Goal: Task Accomplishment & Management: Manage account settings

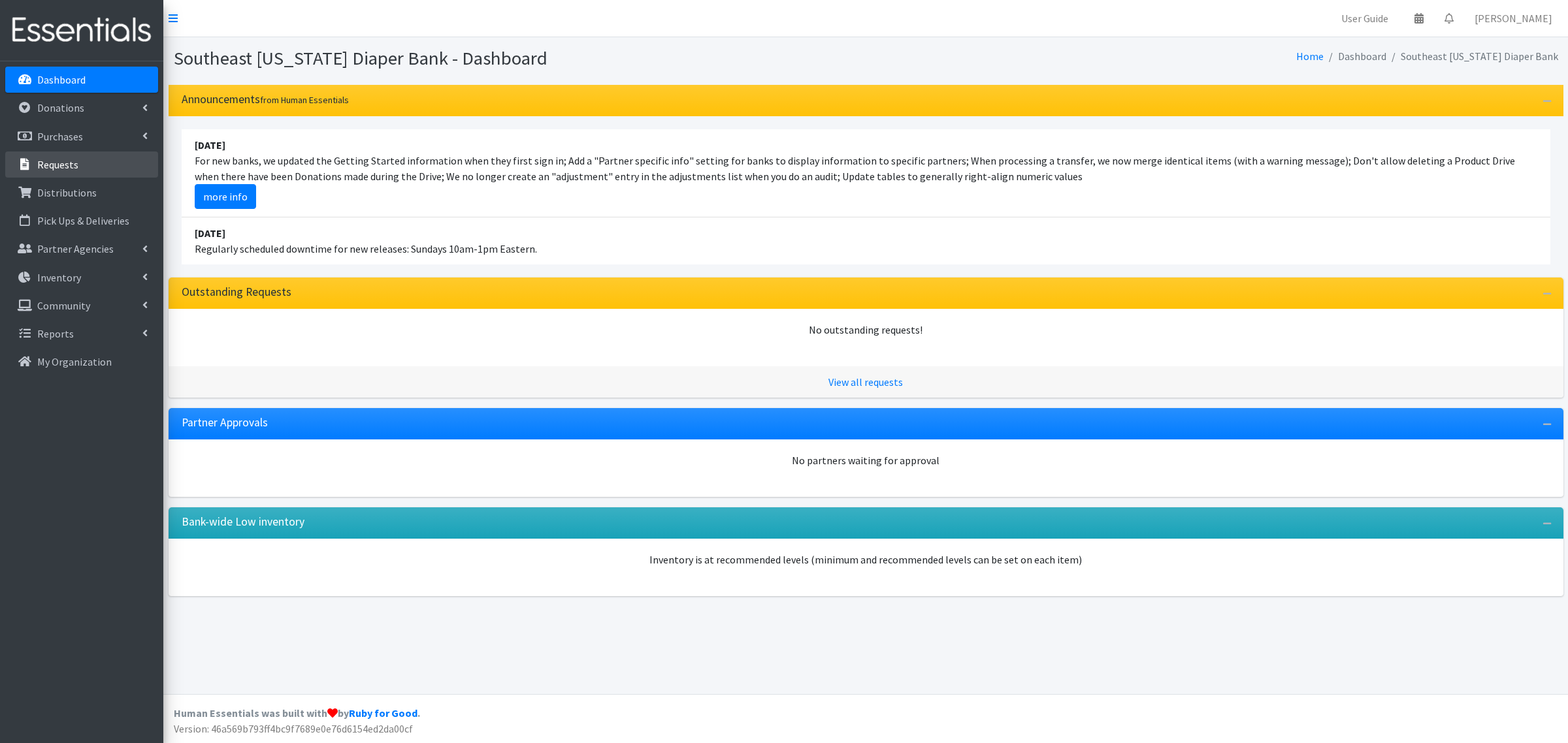
click at [73, 168] on p "Requests" at bounding box center [58, 164] width 41 height 13
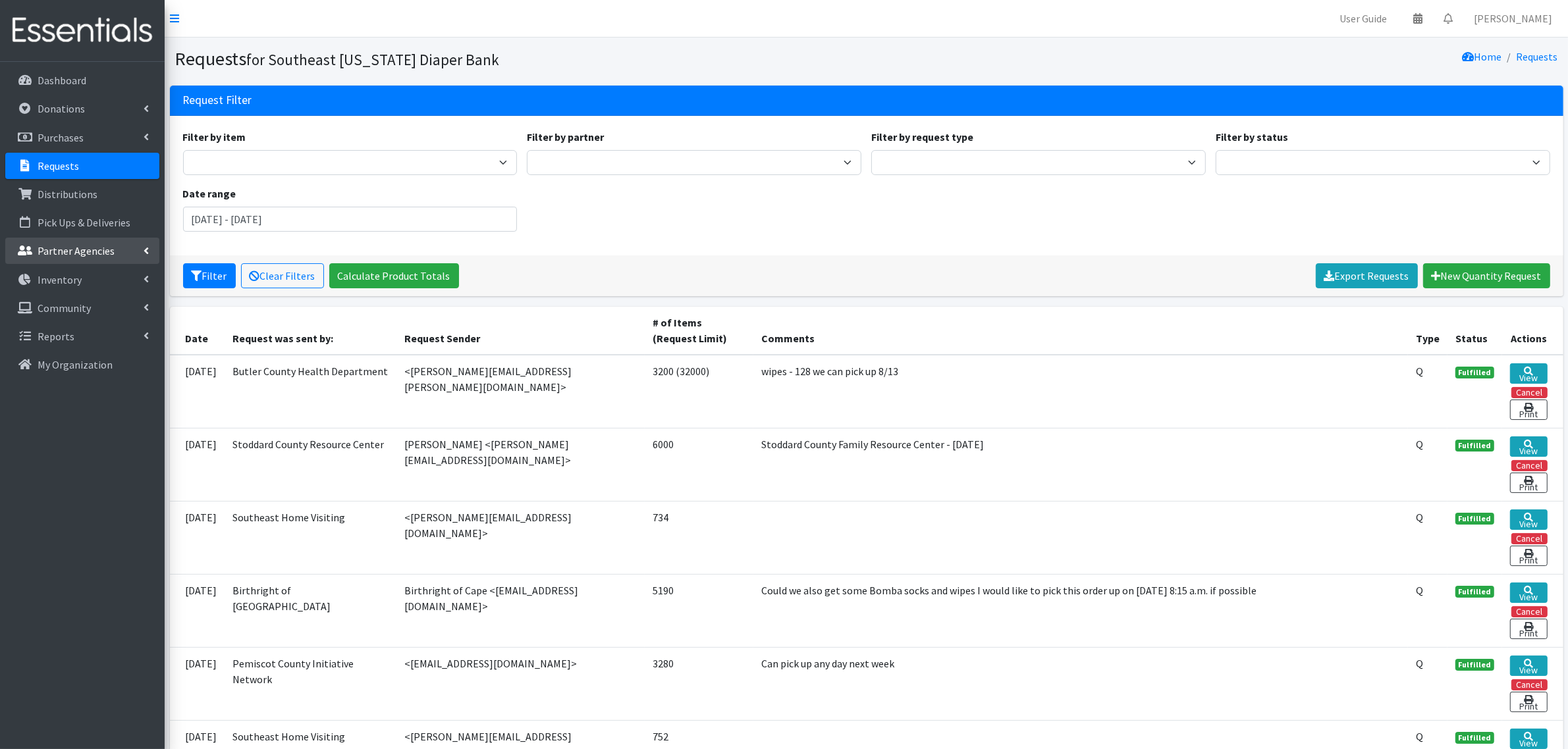
click at [60, 247] on p "Partner Agencies" at bounding box center [76, 250] width 77 height 13
click at [58, 269] on link "All Partners" at bounding box center [82, 280] width 154 height 27
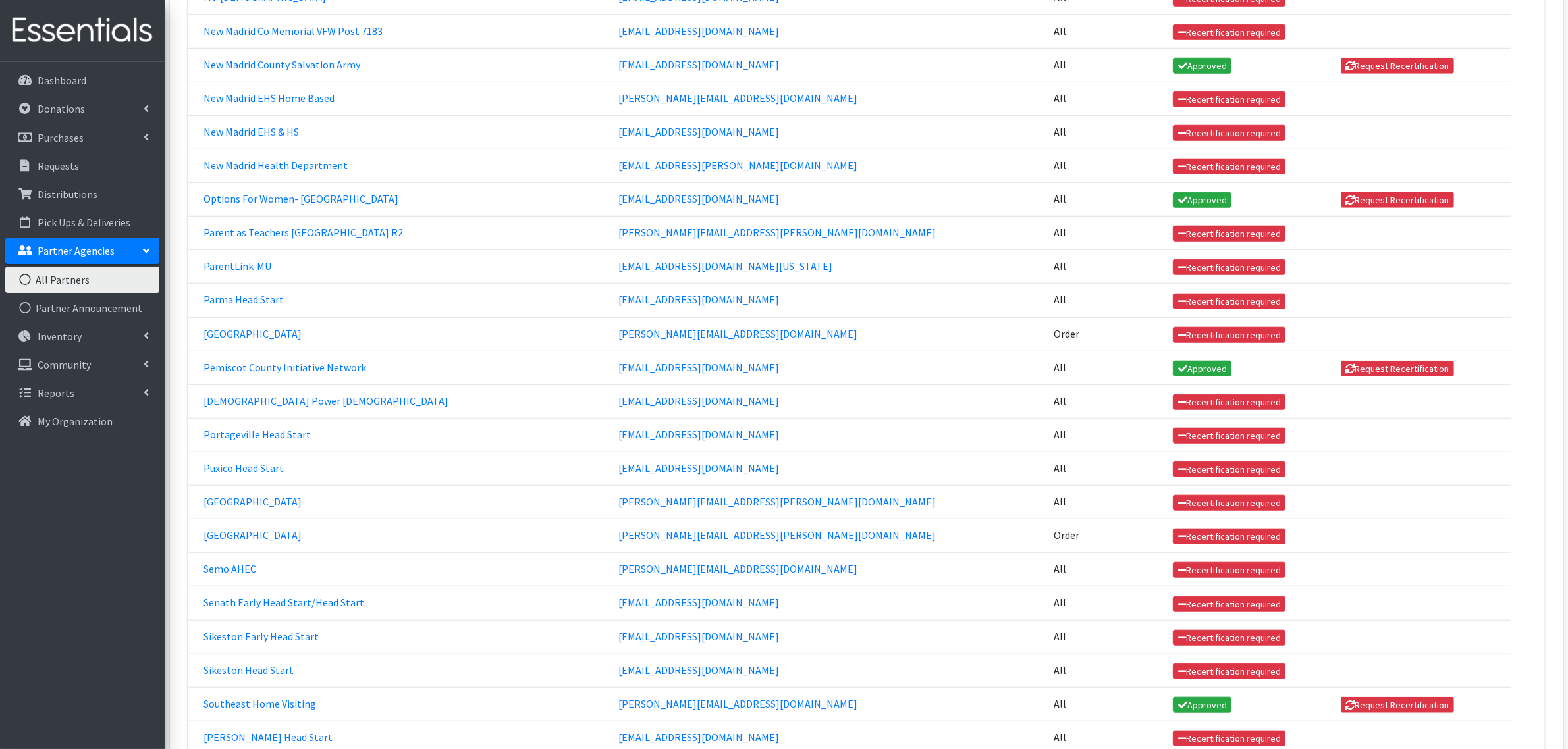
scroll to position [1481, 0]
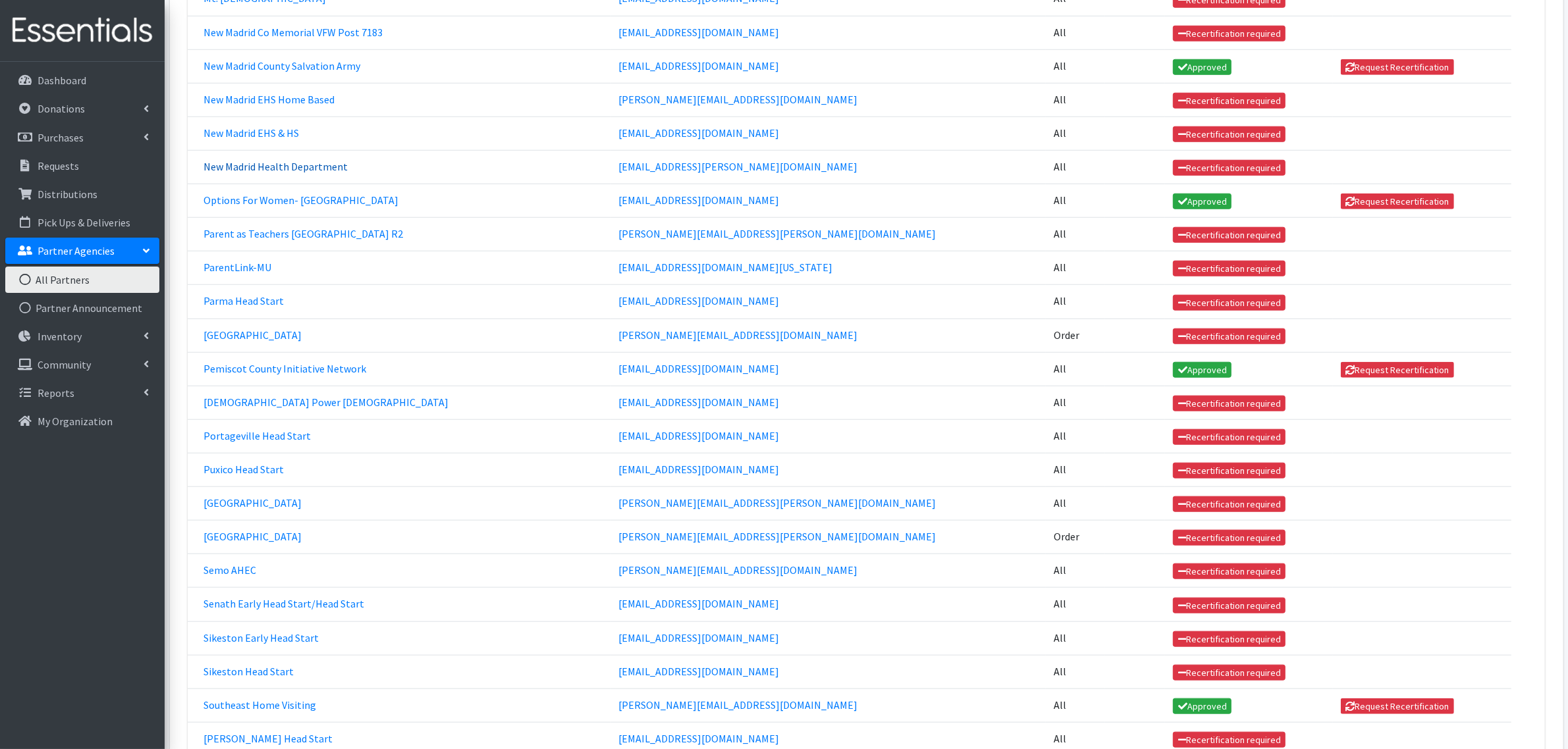
click at [303, 166] on link "New Madrid Health Department" at bounding box center [276, 166] width 145 height 13
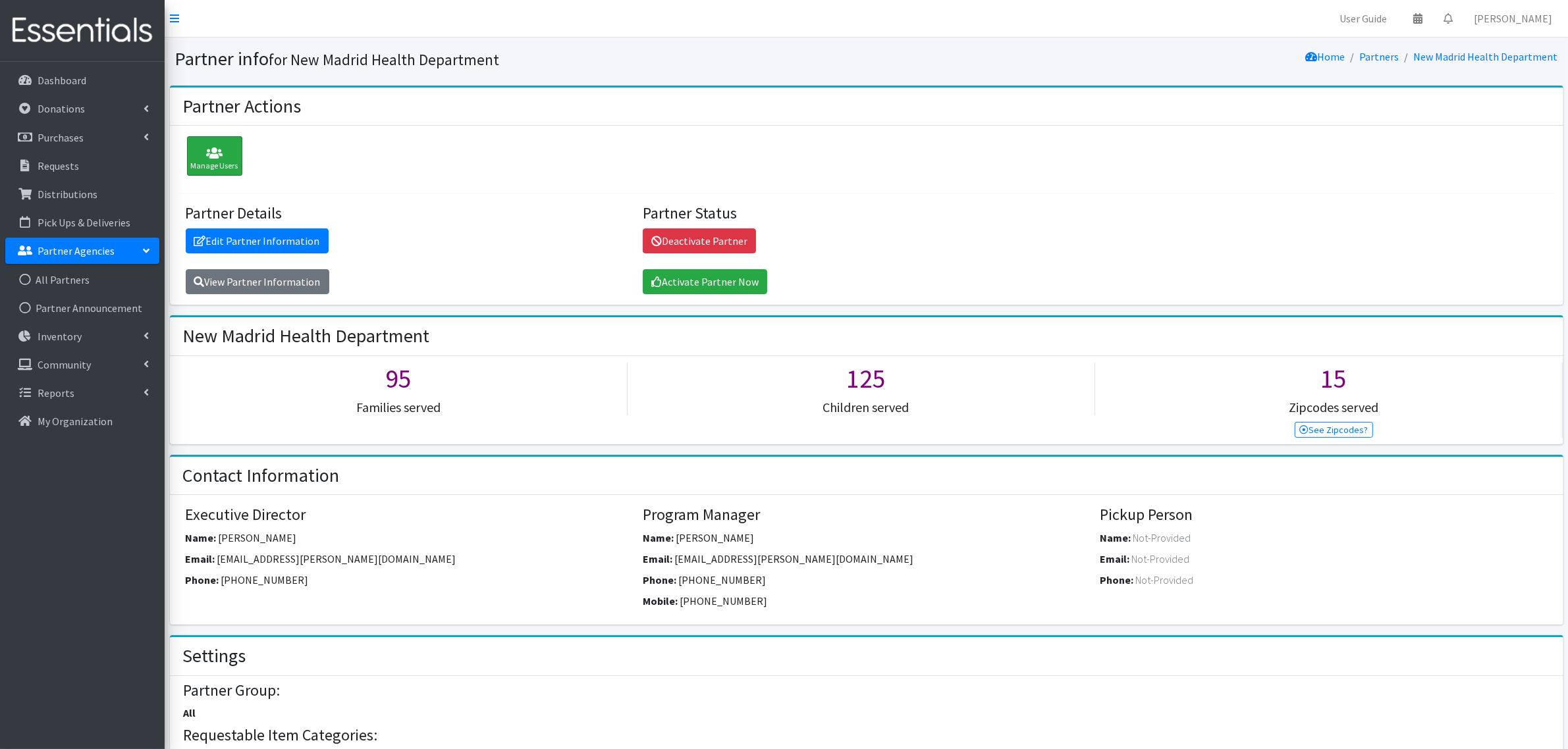
click at [222, 154] on icon at bounding box center [215, 152] width 48 height 13
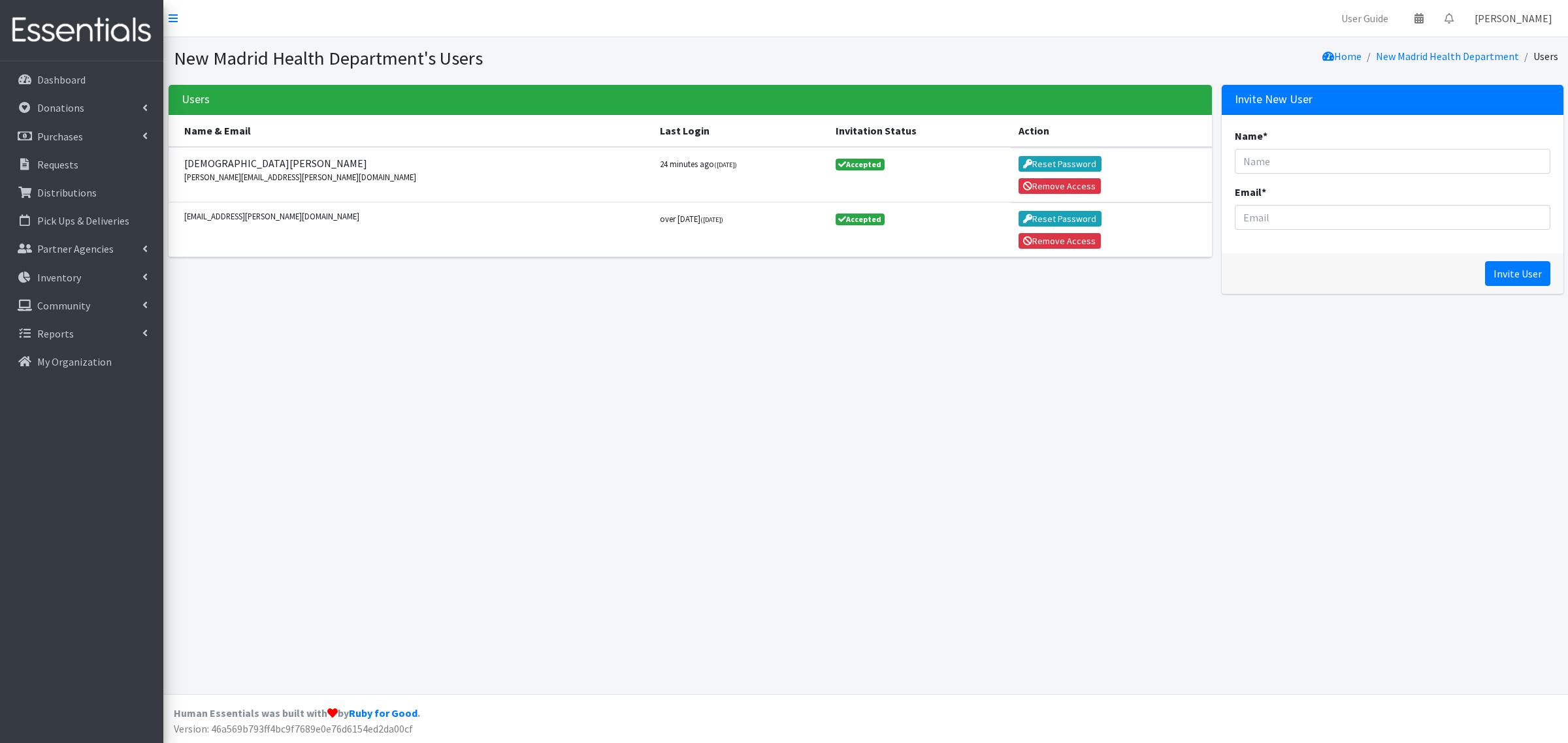
click at [1550, 14] on link "John Fisher" at bounding box center [1513, 18] width 98 height 27
click at [1484, 102] on link "Log Out" at bounding box center [1471, 99] width 182 height 25
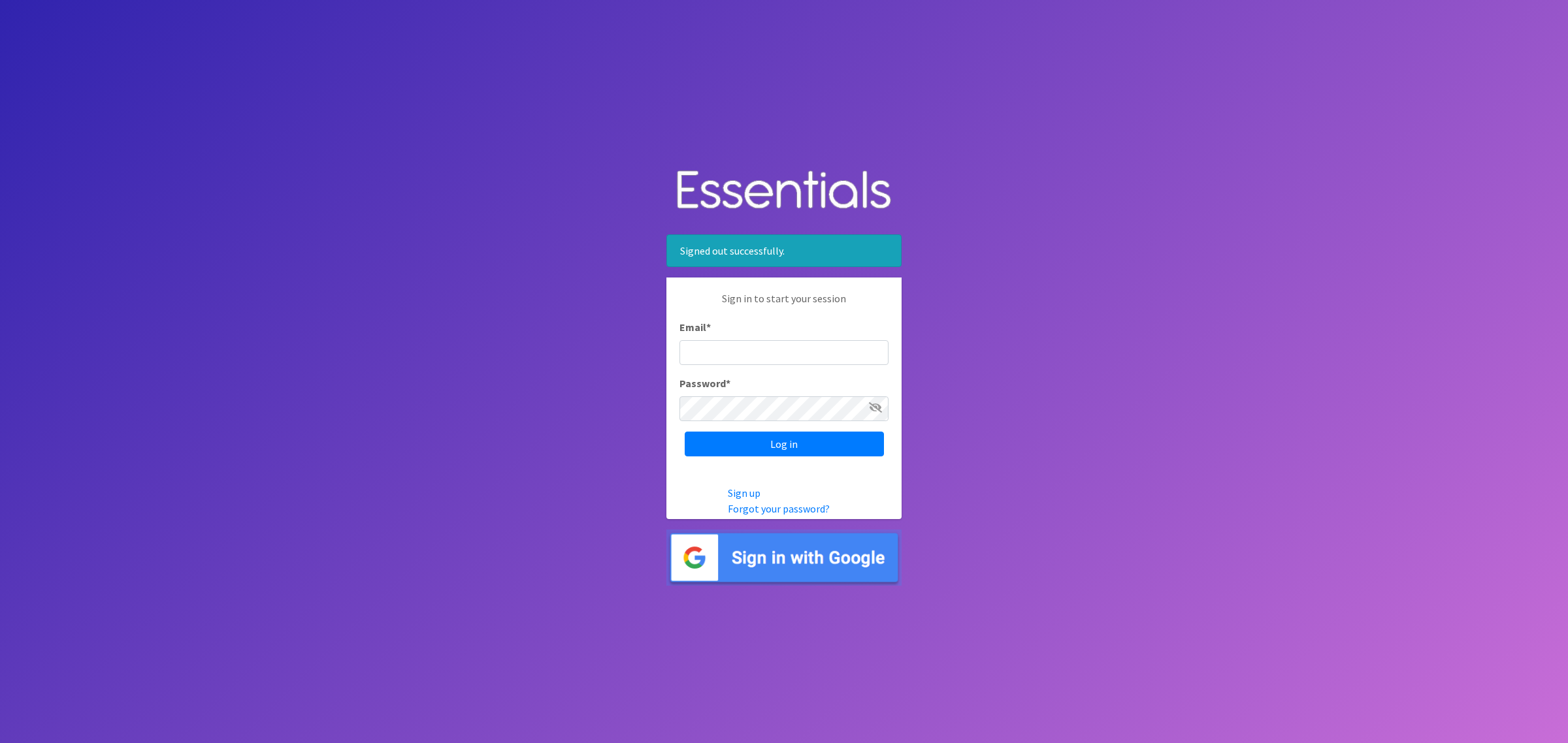
click at [766, 363] on input "Email *" at bounding box center [784, 352] width 209 height 25
type input "[PERSON_NAME][EMAIL_ADDRESS][DOMAIN_NAME]"
click at [684, 432] on input "Log in" at bounding box center [784, 444] width 199 height 25
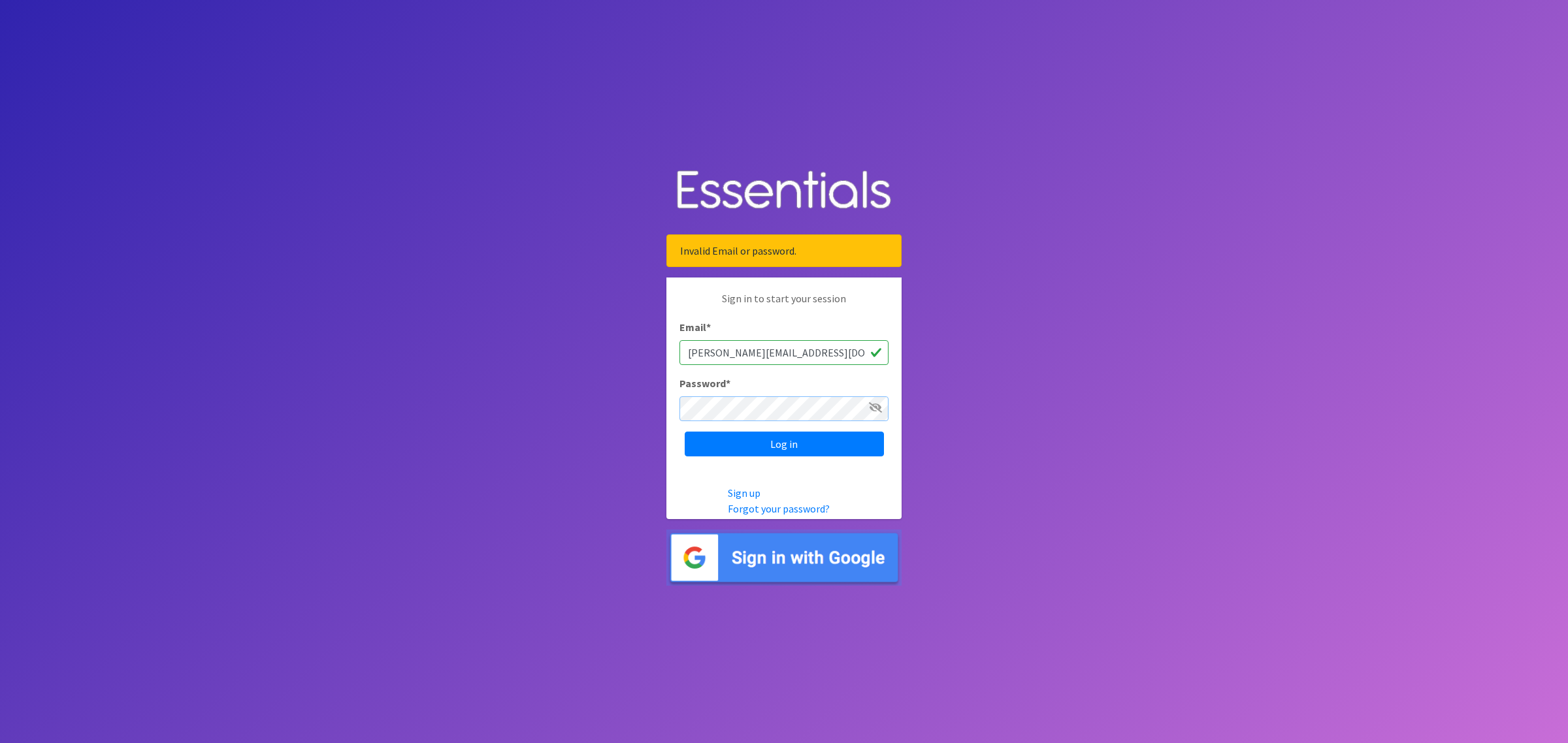
click at [684, 432] on input "Log in" at bounding box center [784, 444] width 199 height 25
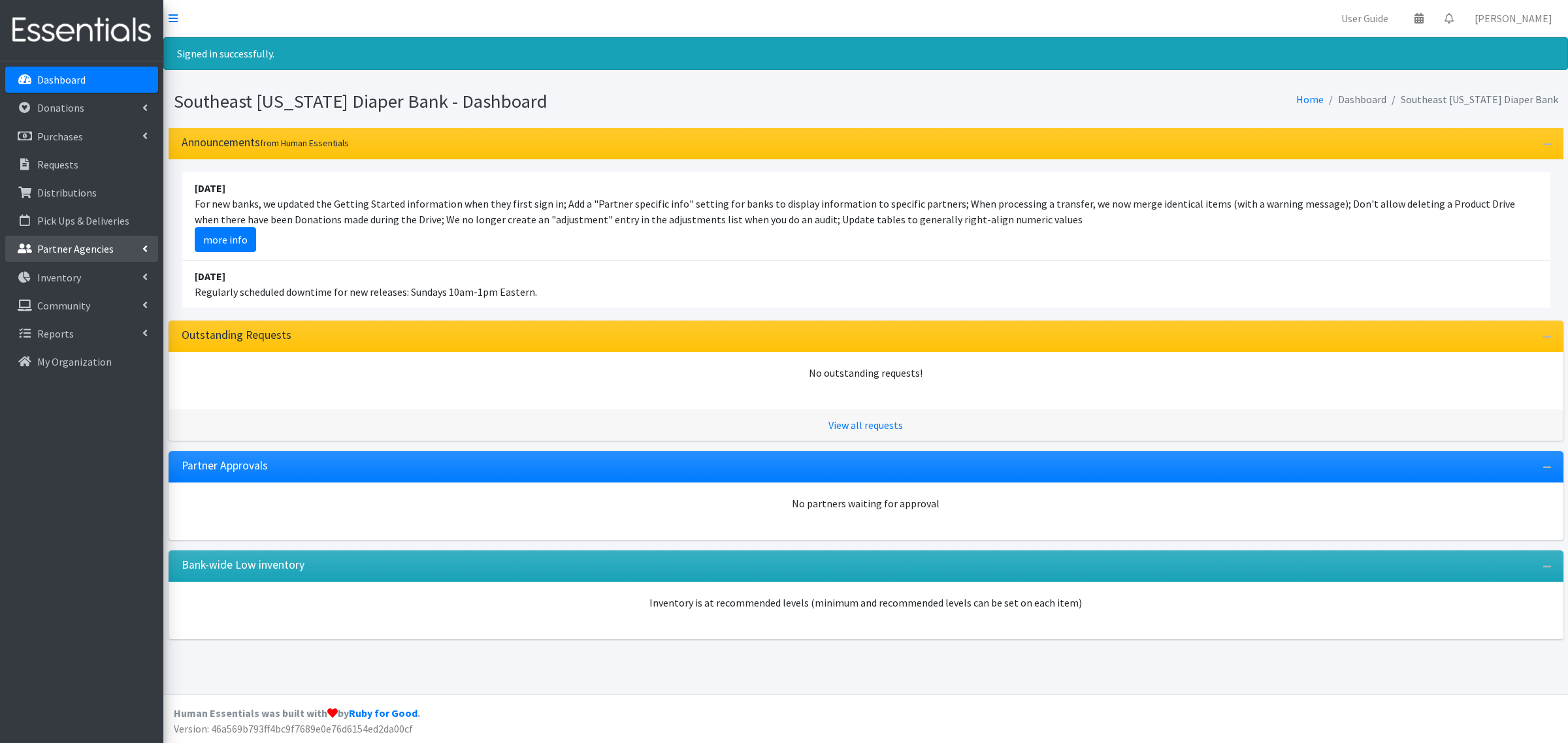
click at [71, 248] on p "Partner Agencies" at bounding box center [76, 248] width 77 height 13
click at [63, 284] on link "All Partners" at bounding box center [81, 278] width 153 height 27
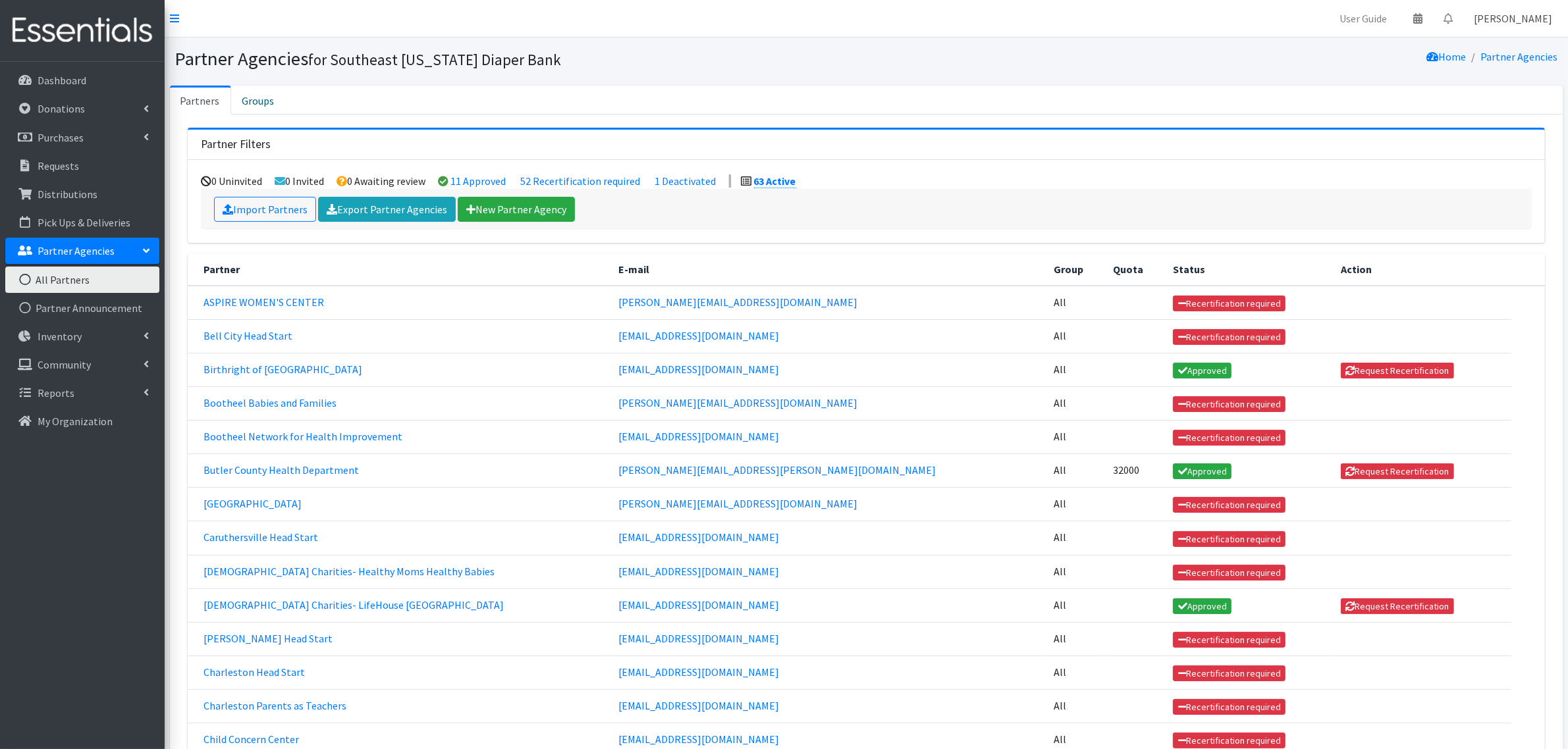
click at [1530, 9] on link "John Fisher" at bounding box center [1514, 18] width 99 height 27
click at [1473, 104] on link "Log Out" at bounding box center [1470, 100] width 183 height 25
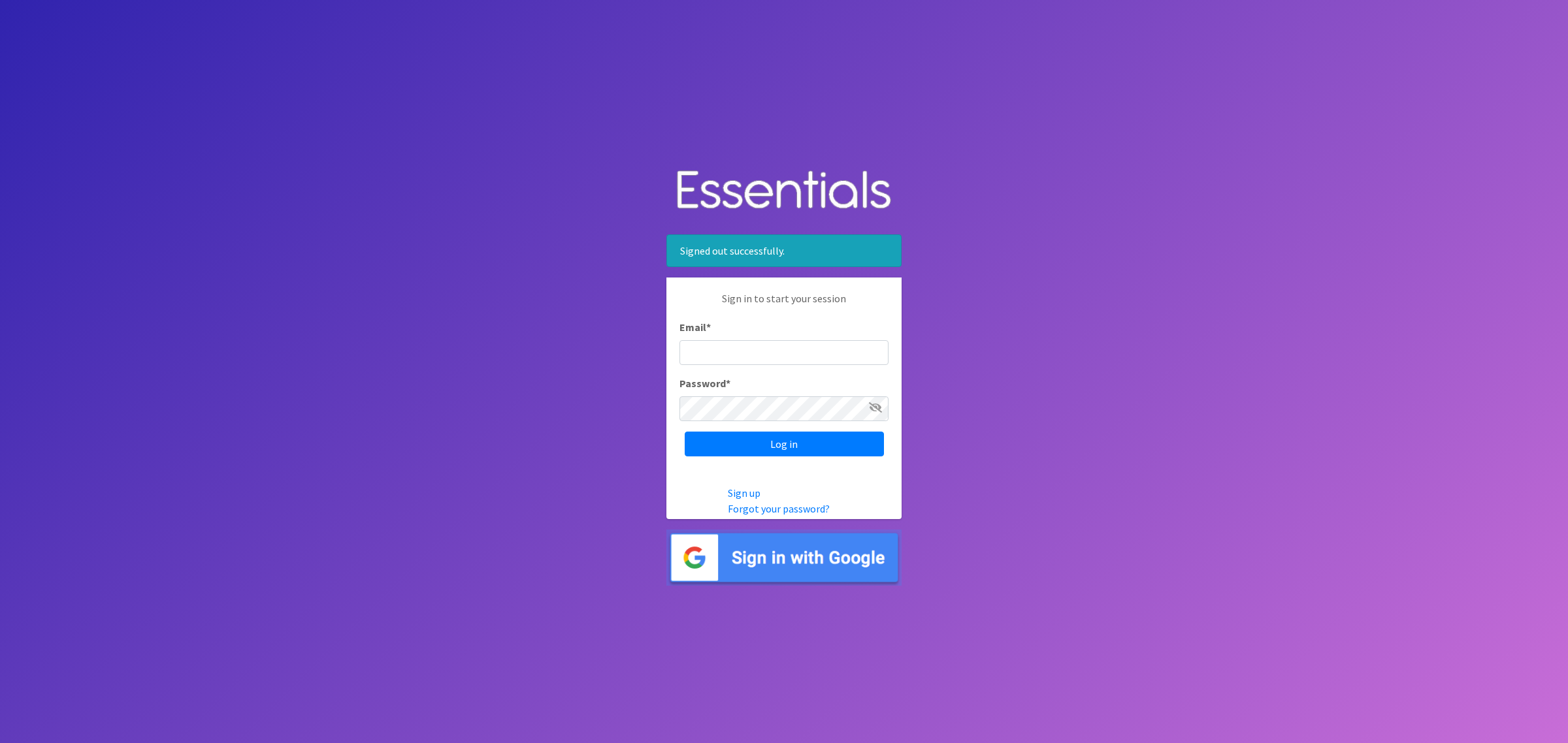
click at [723, 347] on input "Email *" at bounding box center [784, 352] width 209 height 25
type input "[EMAIL_ADDRESS][DOMAIN_NAME]"
click at [684, 432] on input "Log in" at bounding box center [784, 444] width 199 height 25
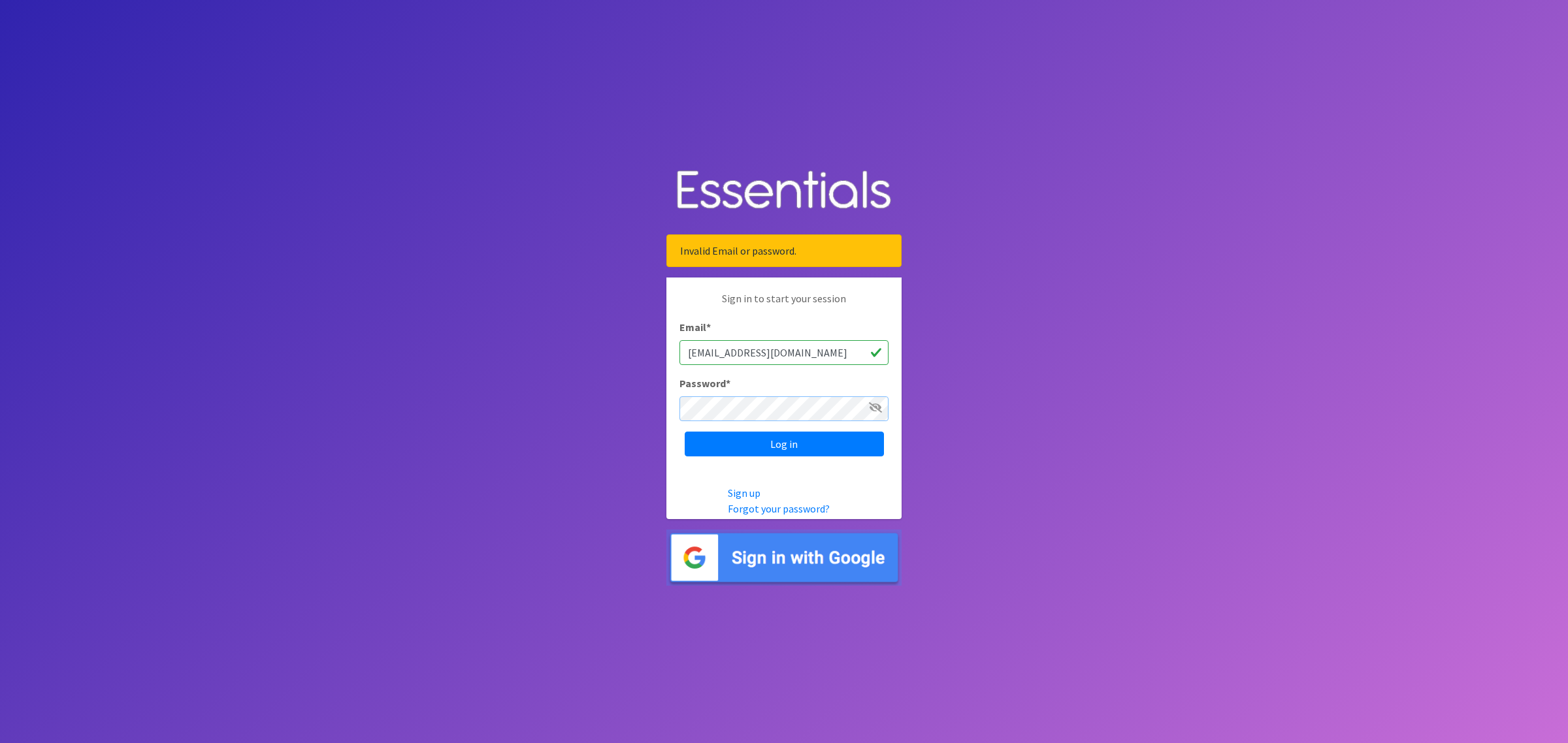
click at [684, 432] on input "Log in" at bounding box center [784, 444] width 199 height 25
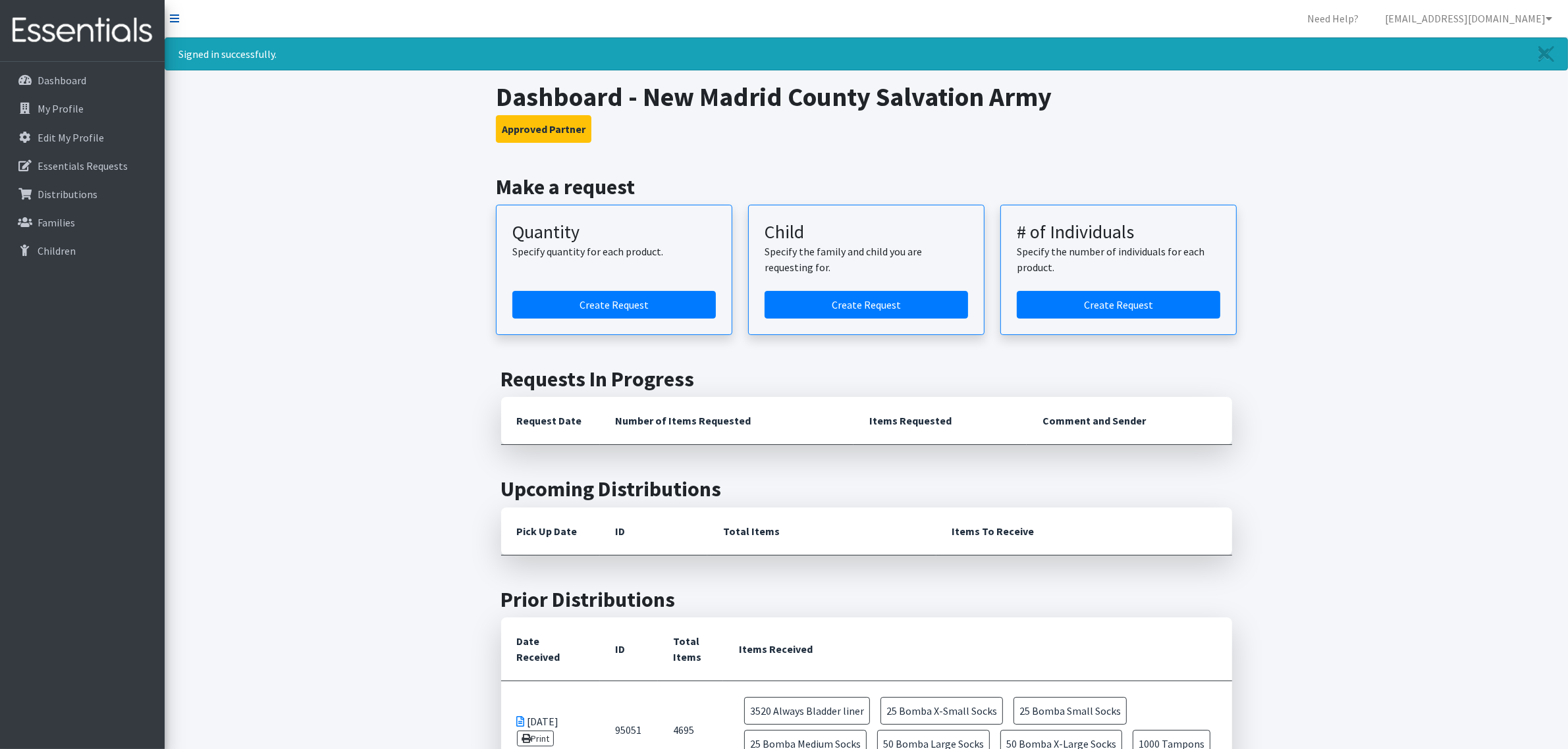
click at [178, 20] on icon at bounding box center [174, 18] width 9 height 11
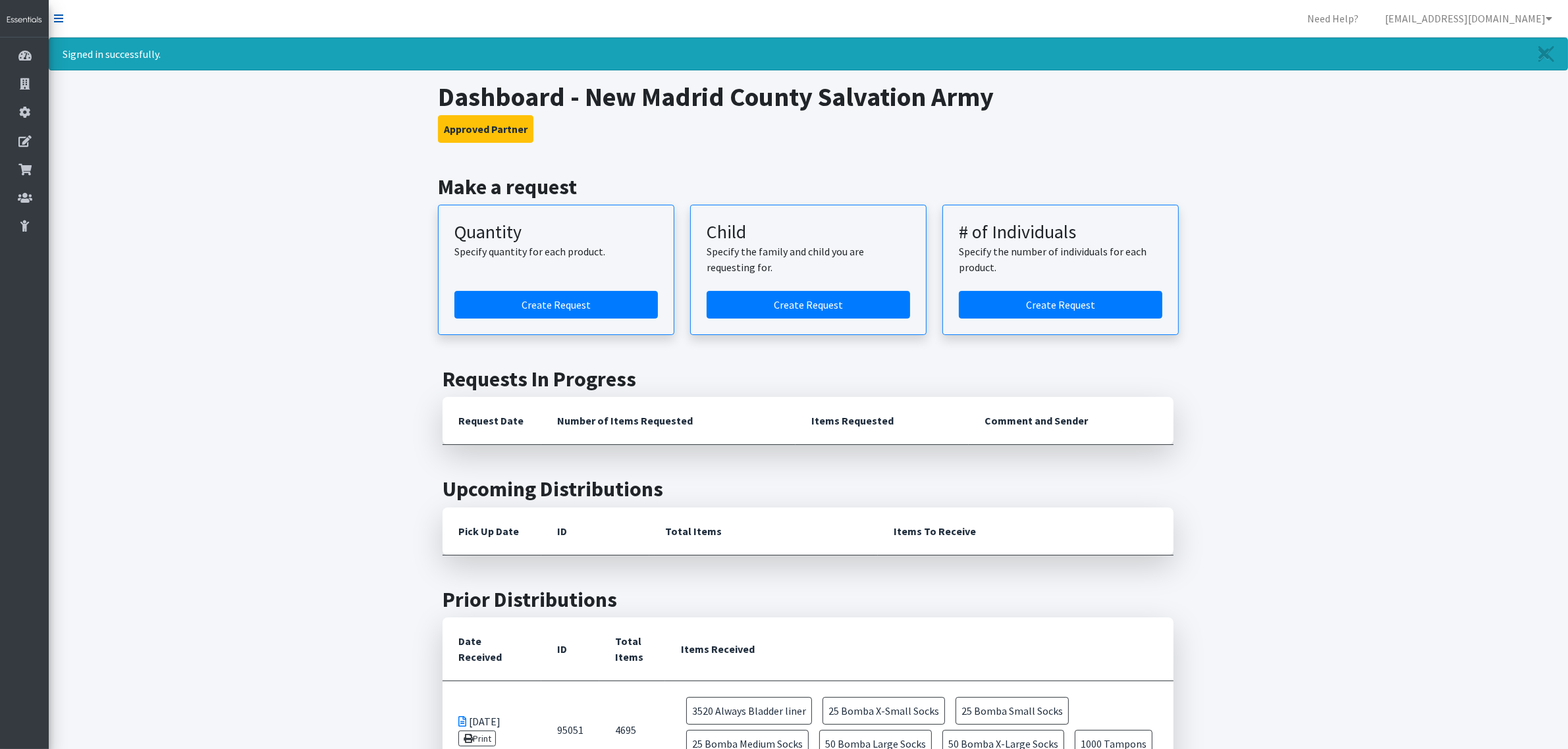
click at [56, 20] on icon at bounding box center [58, 18] width 9 height 11
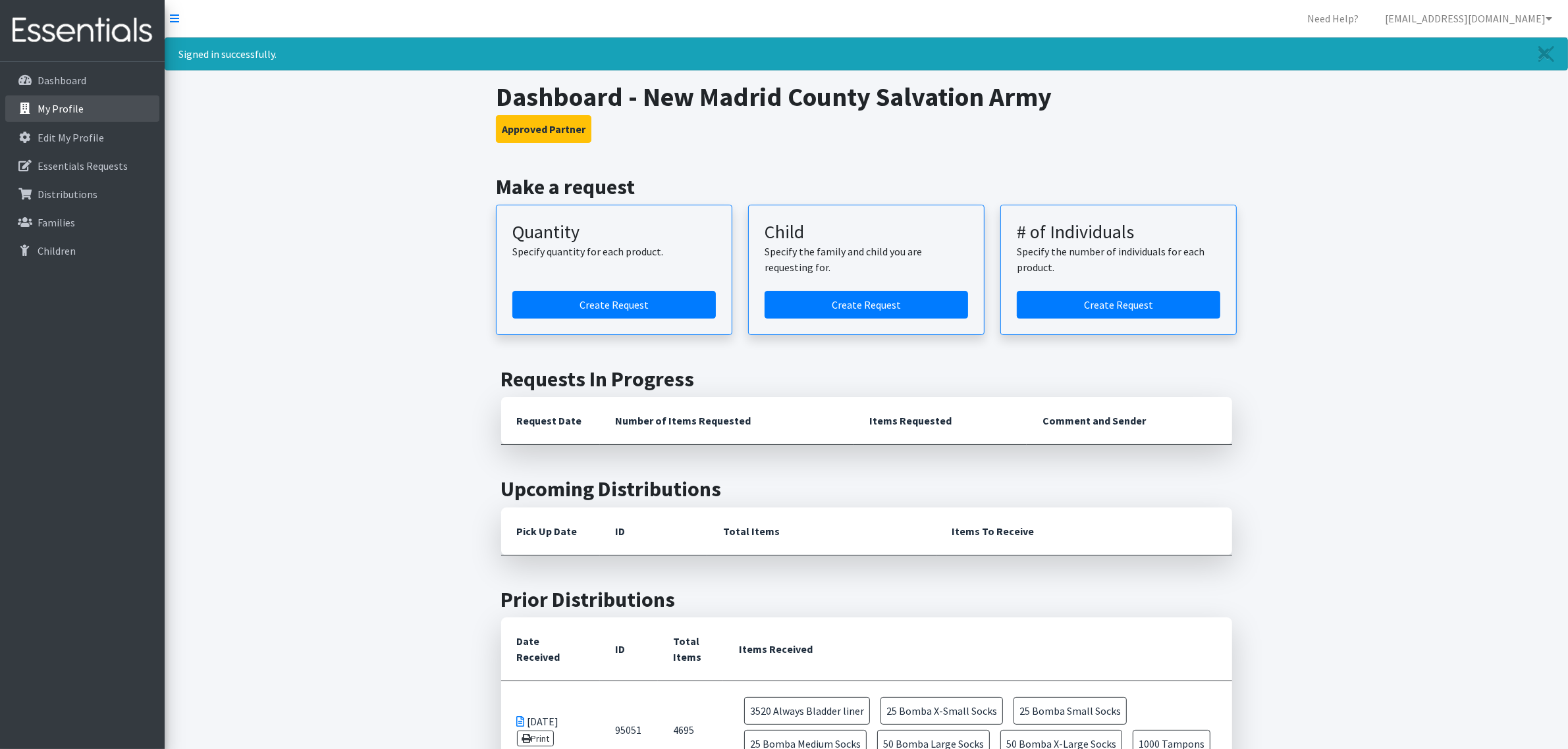
click at [48, 111] on p "My Profile" at bounding box center [60, 108] width 47 height 13
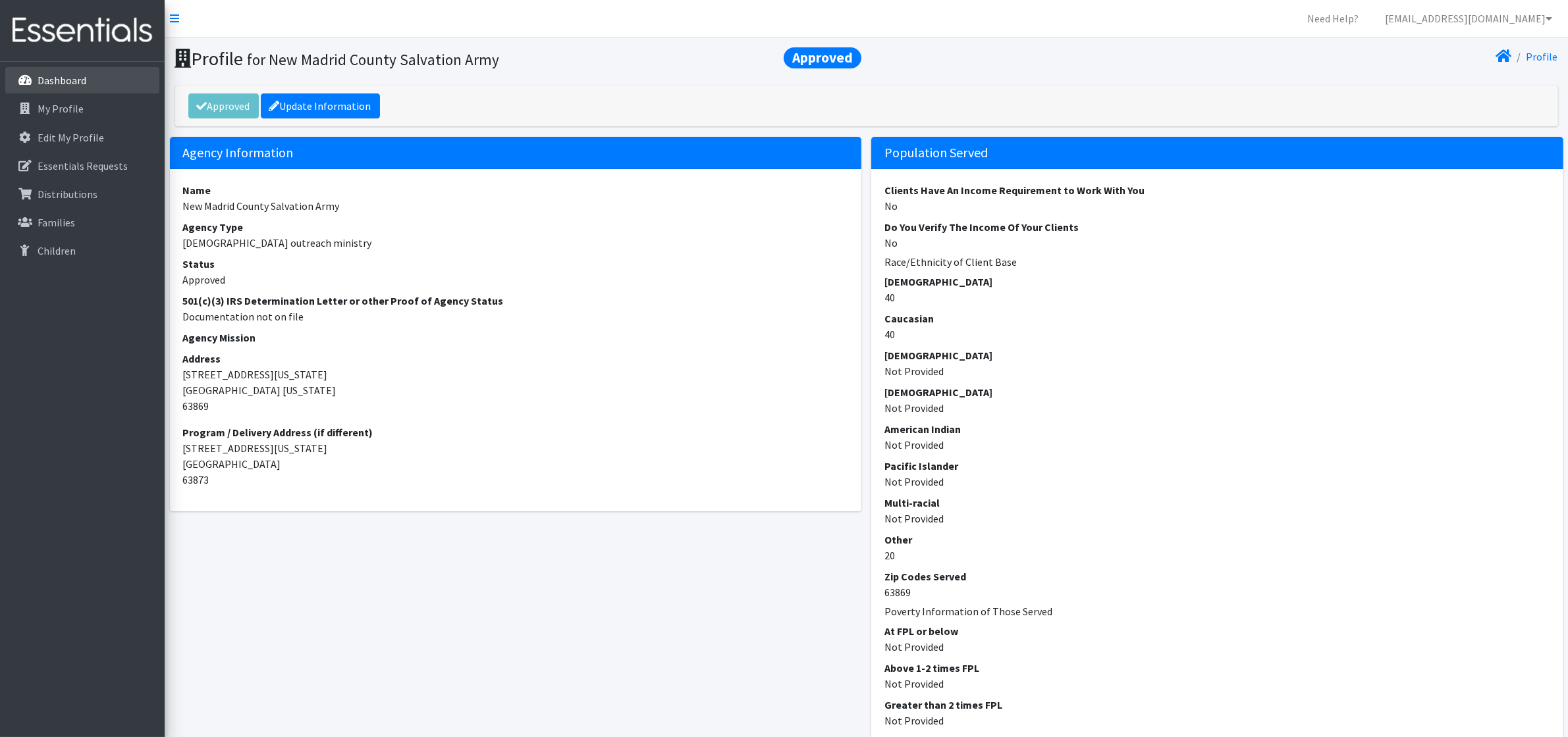
click at [88, 88] on link "Dashboard" at bounding box center [82, 80] width 154 height 27
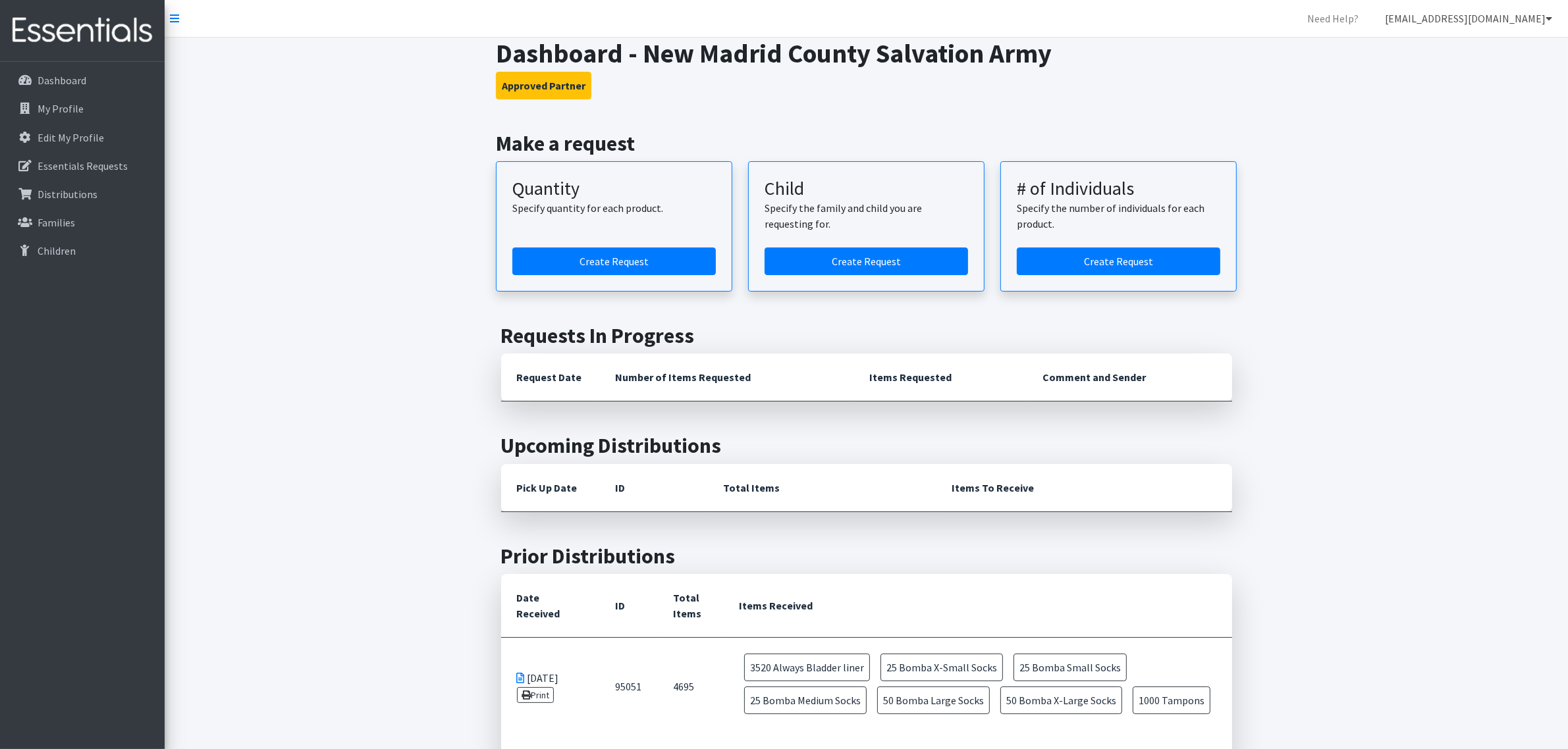
click at [1494, 21] on link "[EMAIL_ADDRESS][DOMAIN_NAME]" at bounding box center [1469, 18] width 188 height 27
click at [1466, 67] on link "My Co-Workers" at bounding box center [1470, 73] width 183 height 27
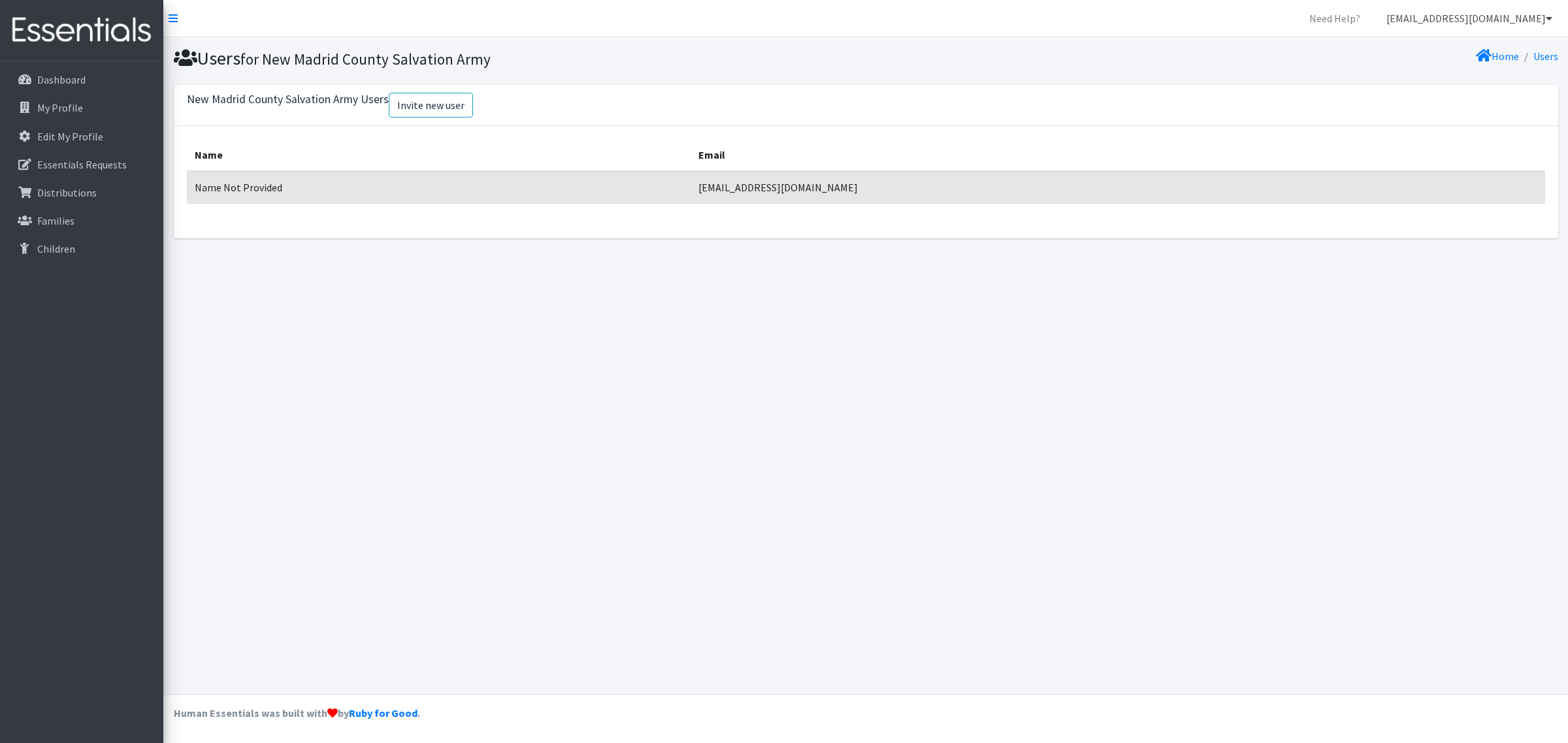
click at [1497, 20] on link "[EMAIL_ADDRESS][DOMAIN_NAME]" at bounding box center [1469, 18] width 187 height 27
click at [1425, 103] on link "My Profile" at bounding box center [1471, 99] width 182 height 27
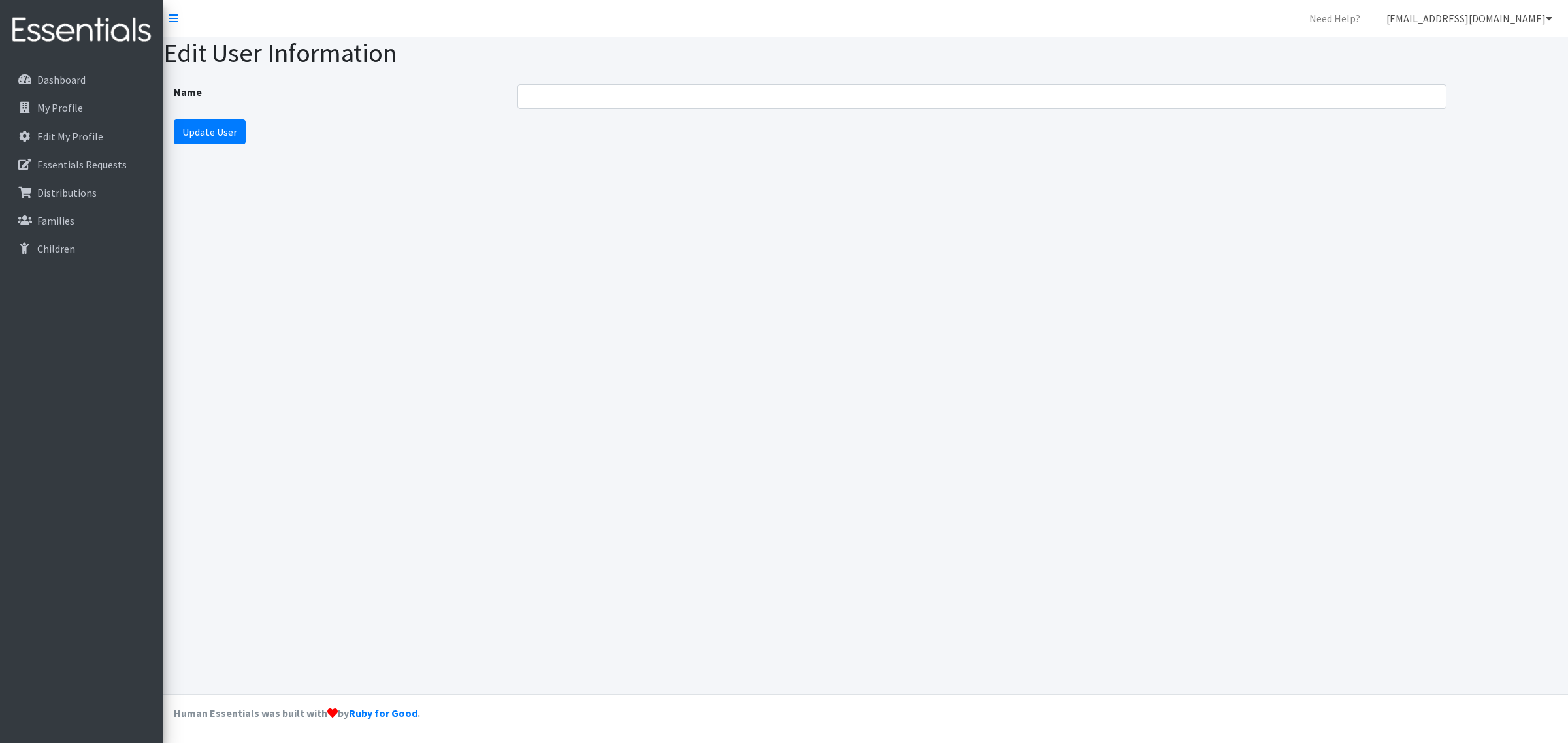
click at [1470, 23] on link "[EMAIL_ADDRESS][DOMAIN_NAME]" at bounding box center [1469, 18] width 187 height 27
click at [1434, 96] on link "My Profile" at bounding box center [1471, 99] width 182 height 27
click at [89, 133] on p "Edit My Profile" at bounding box center [70, 135] width 66 height 13
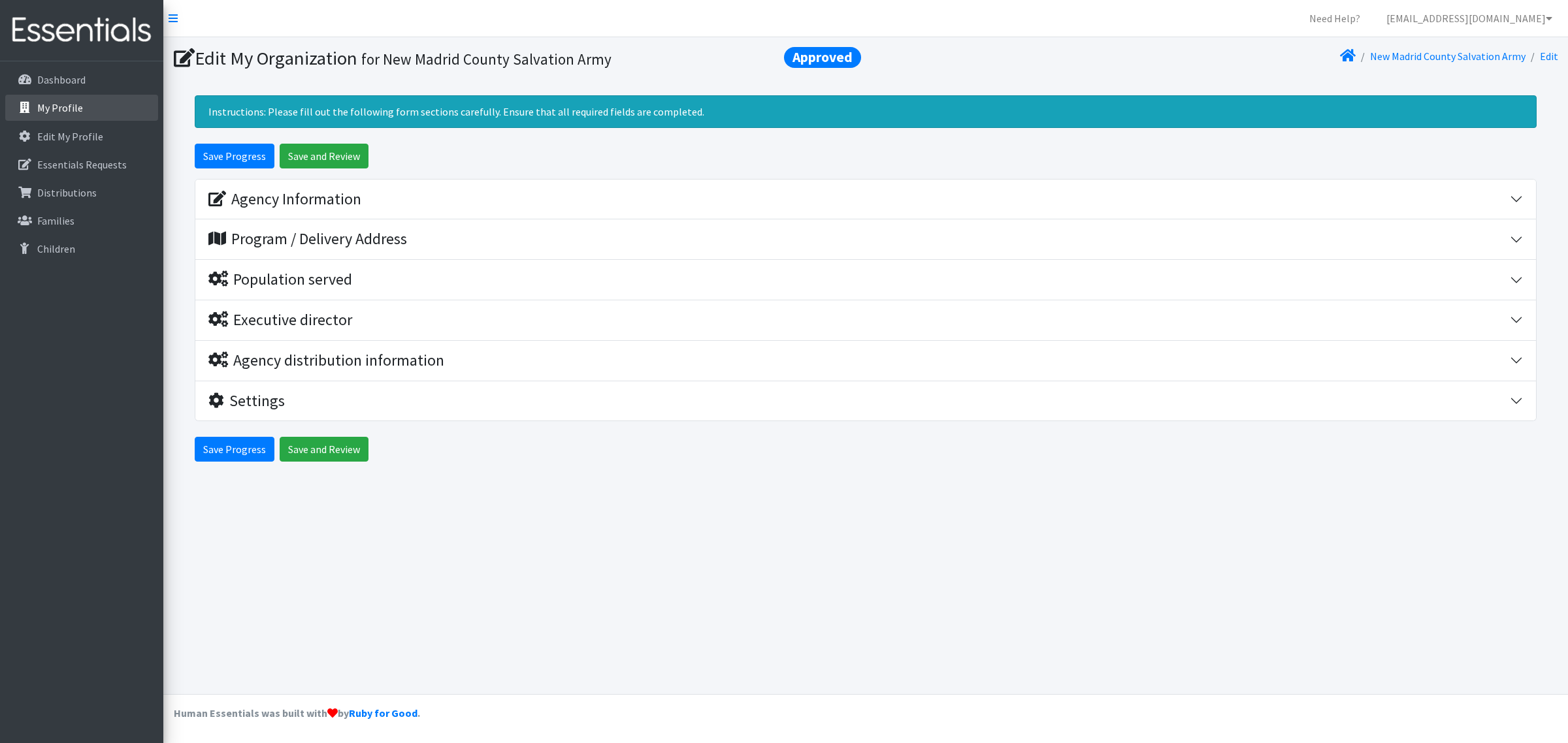
click at [81, 105] on link "My Profile" at bounding box center [81, 107] width 153 height 27
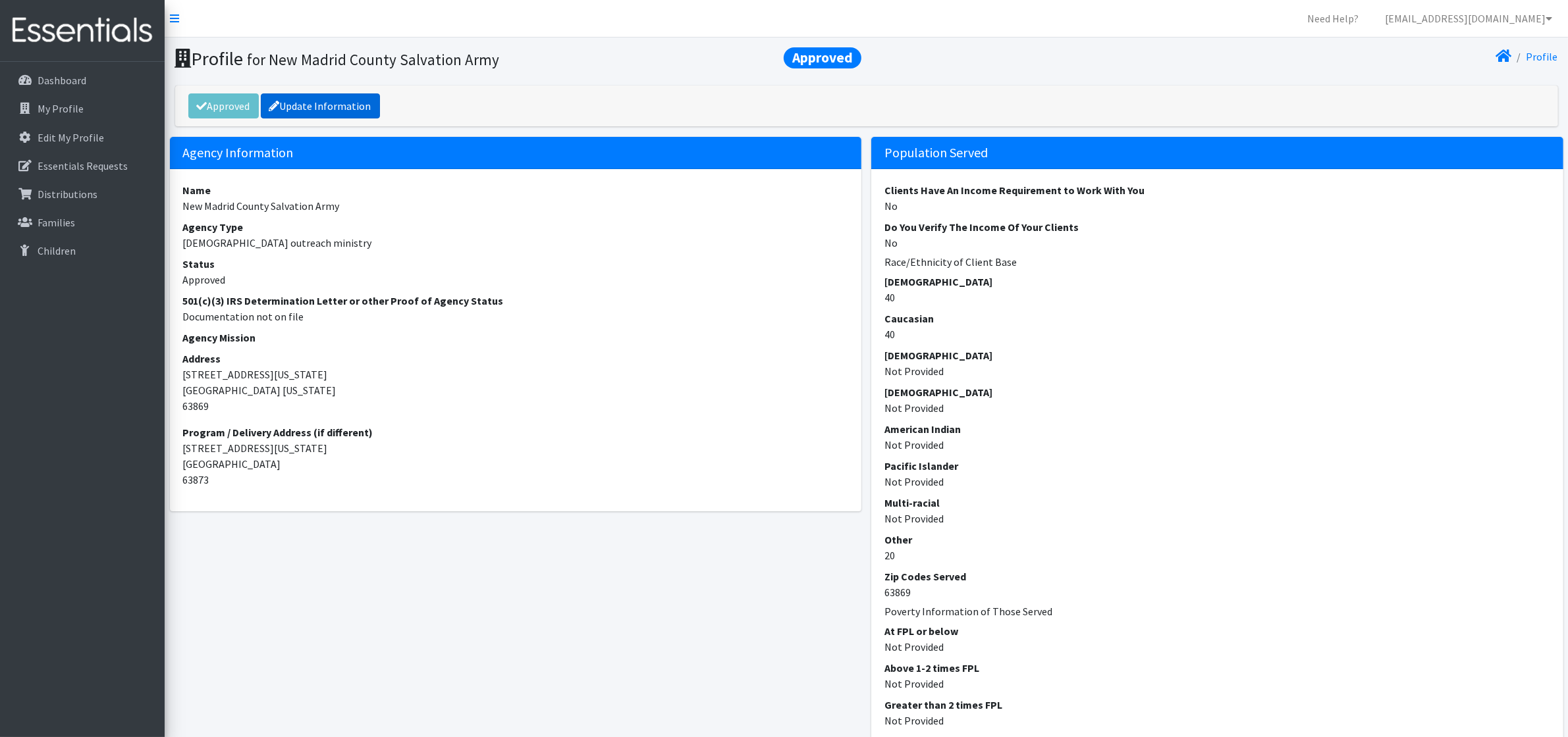
click at [349, 109] on link "Update Information" at bounding box center [321, 105] width 119 height 25
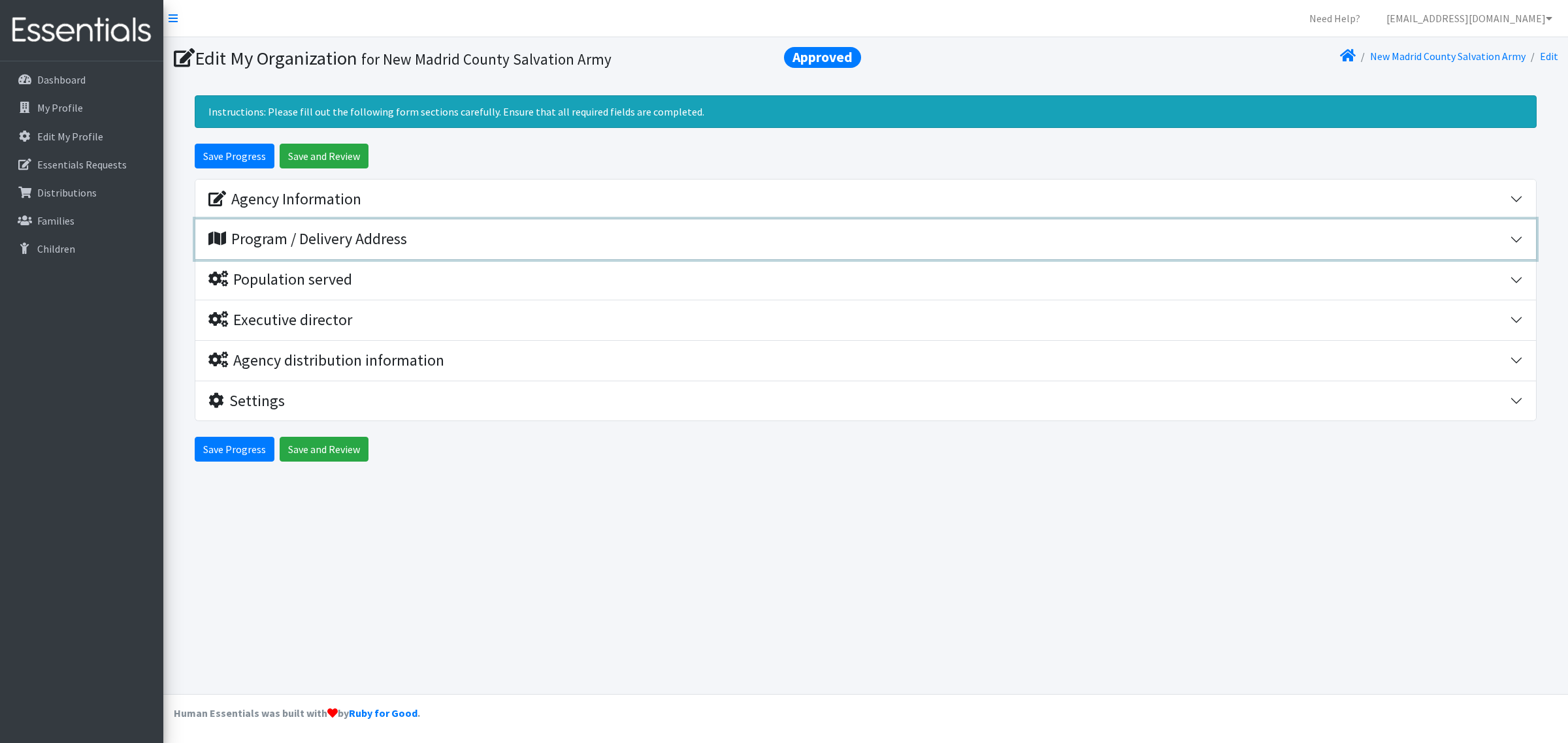
click at [262, 252] on button "Program / Delivery Address" at bounding box center [866, 239] width 1341 height 40
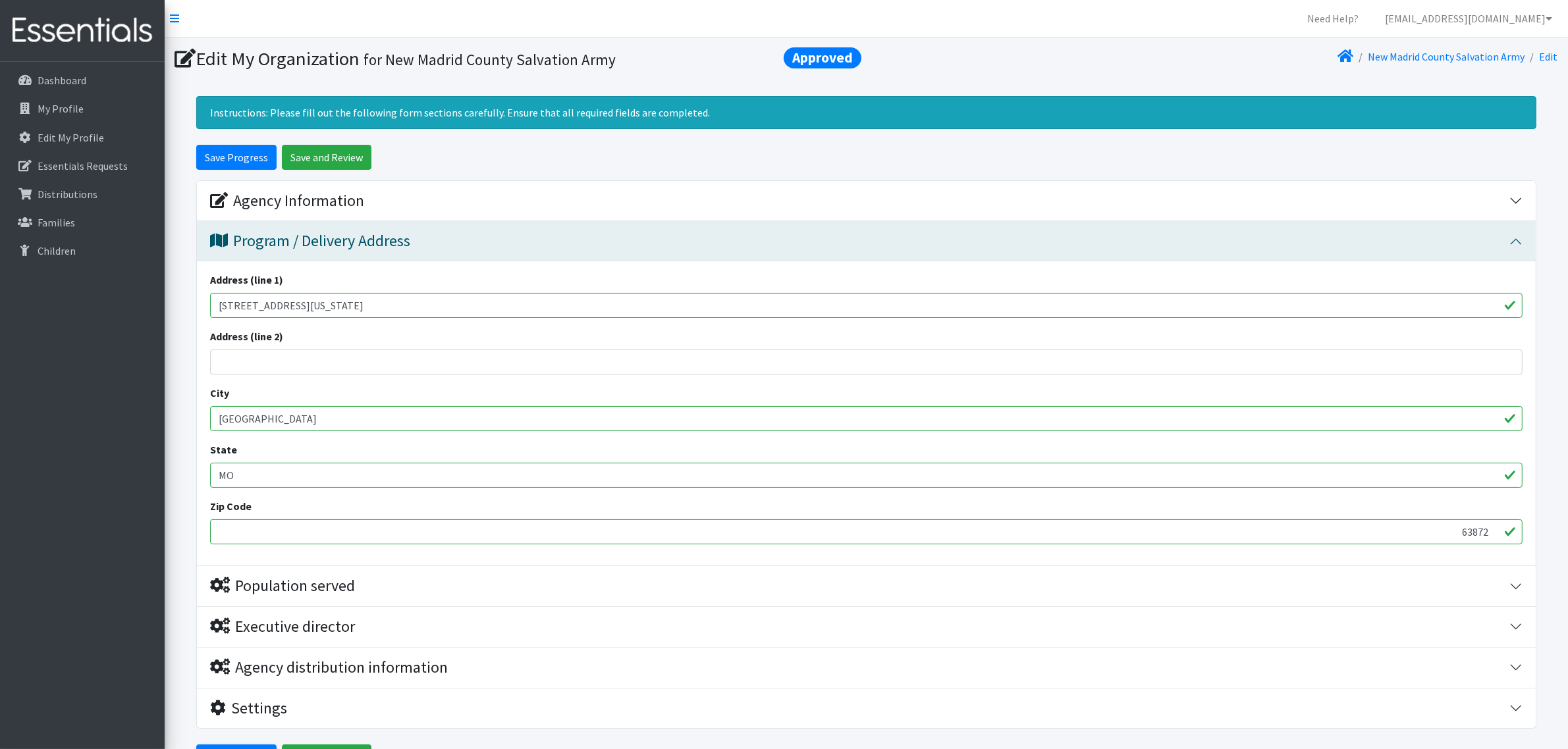
click at [1494, 538] on input "63872" at bounding box center [866, 531] width 1313 height 25
click at [1494, 538] on input "63871" at bounding box center [866, 531] width 1313 height 25
click at [1494, 538] on input "63870" at bounding box center [866, 531] width 1313 height 25
type input "63869"
click at [1494, 538] on input "63869" at bounding box center [866, 531] width 1313 height 25
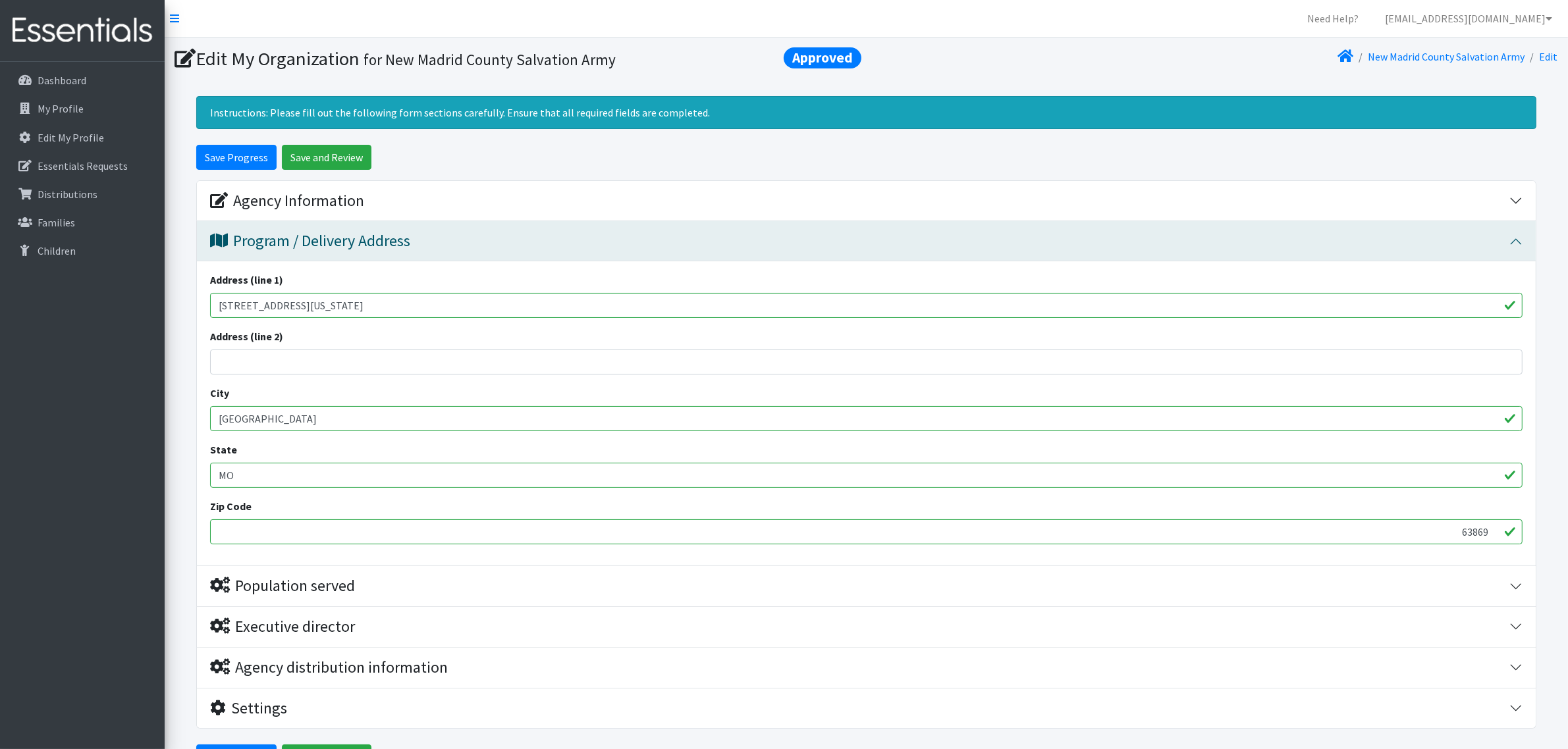
click at [1533, 523] on div "Address (line 1) 420 Virginia Avenue Address (line 2) City New Madrid State MO …" at bounding box center [866, 413] width 1339 height 304
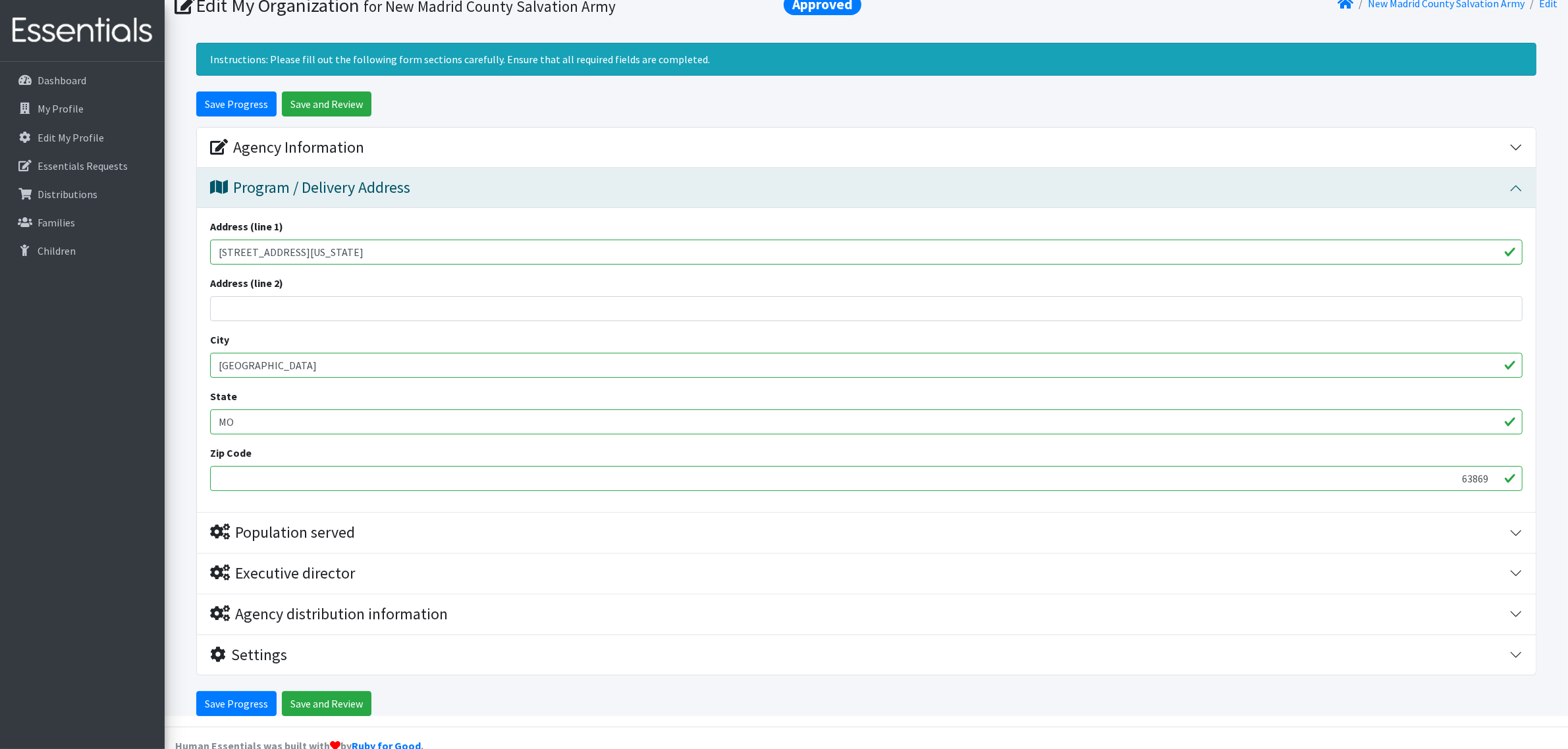
scroll to position [82, 0]
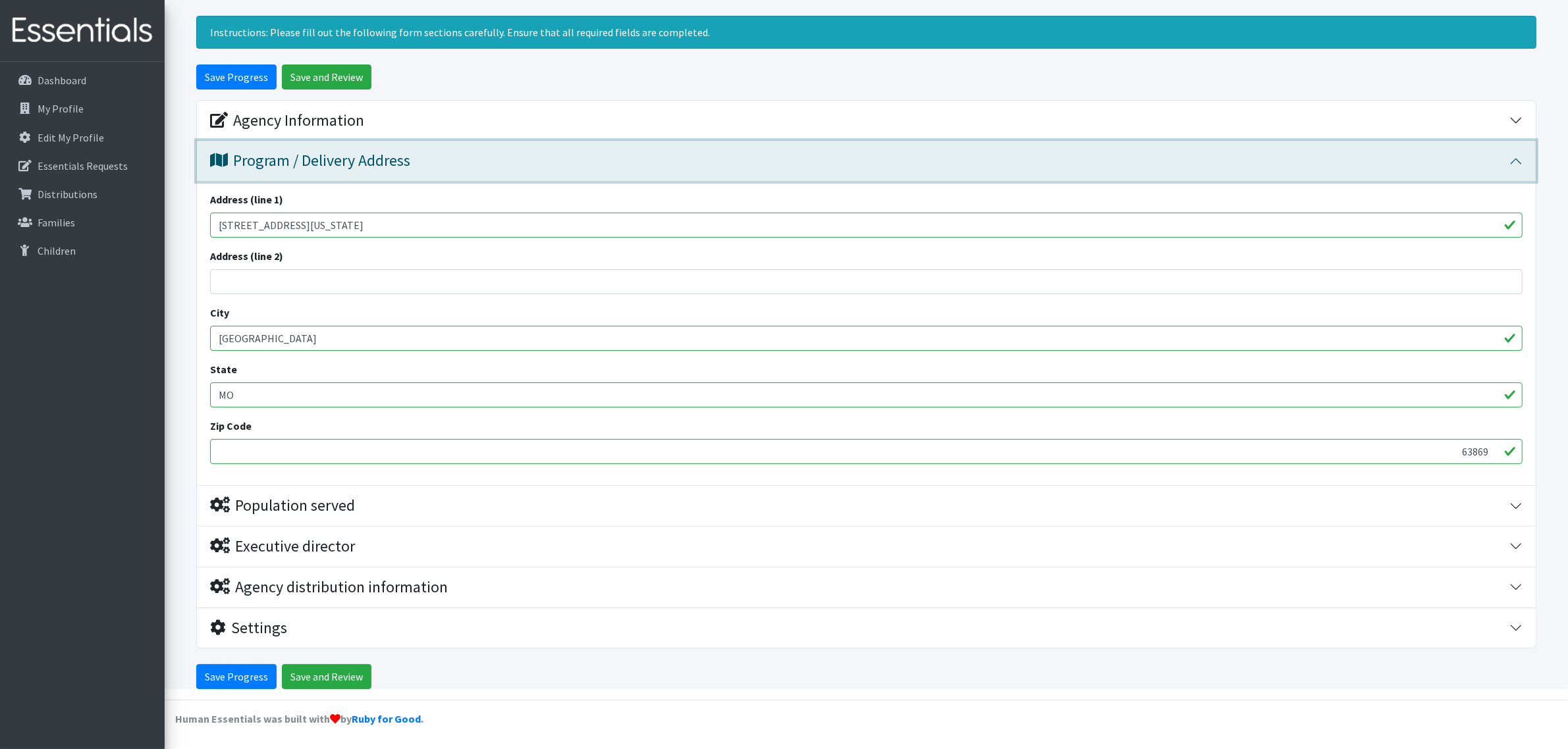
click at [411, 164] on div "Program / Delivery Address" at bounding box center [310, 160] width 200 height 19
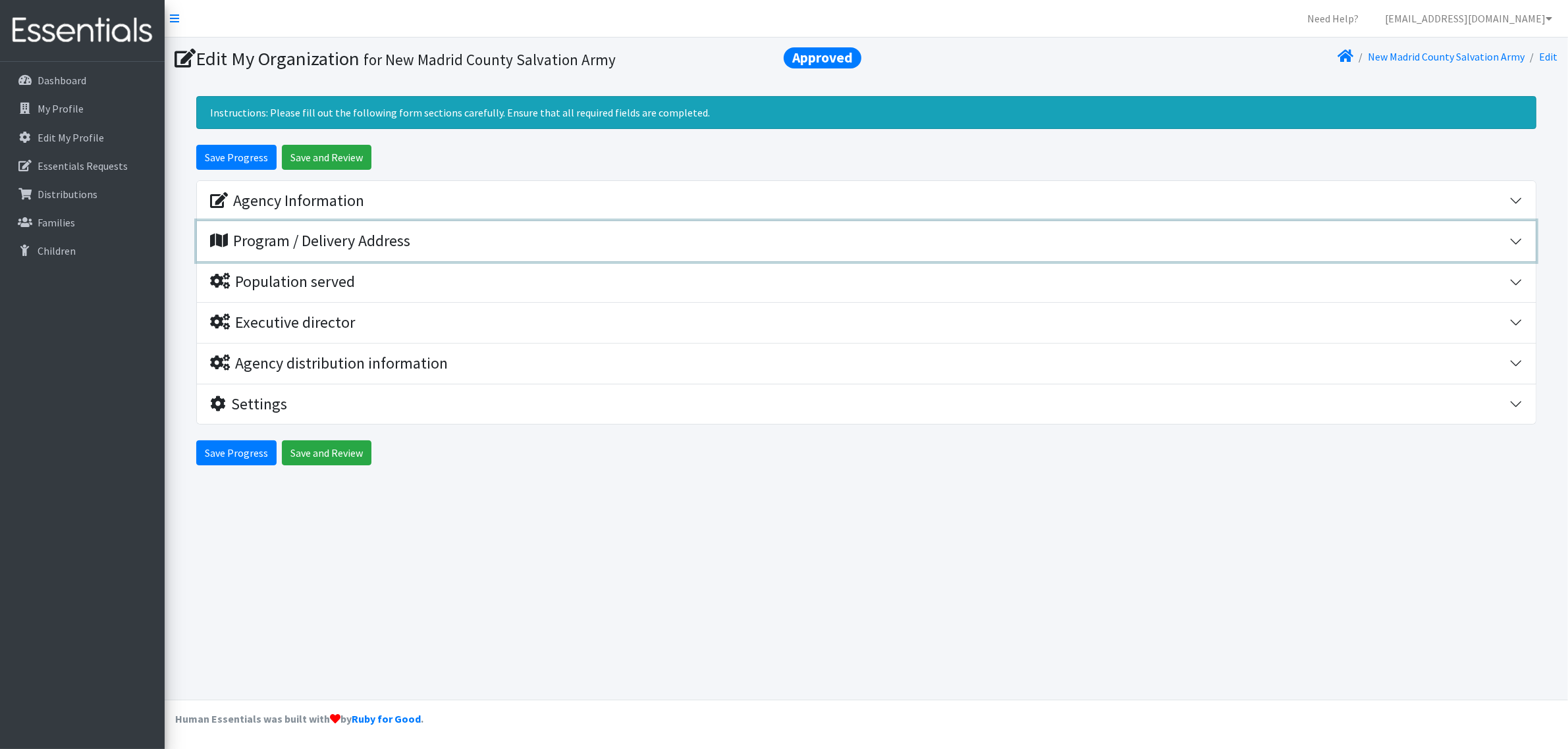
scroll to position [0, 0]
click at [296, 280] on div "Population served" at bounding box center [282, 281] width 145 height 19
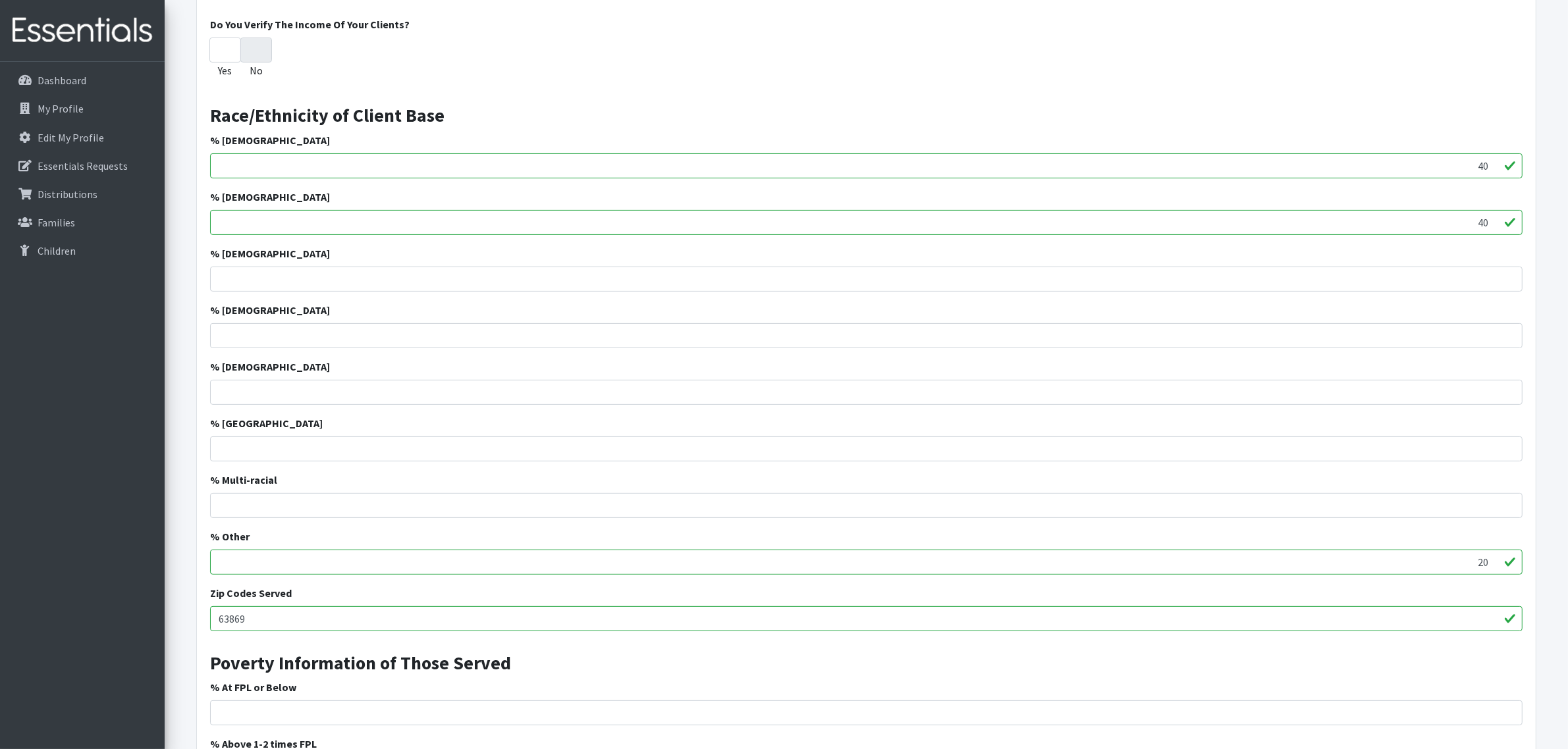
scroll to position [412, 0]
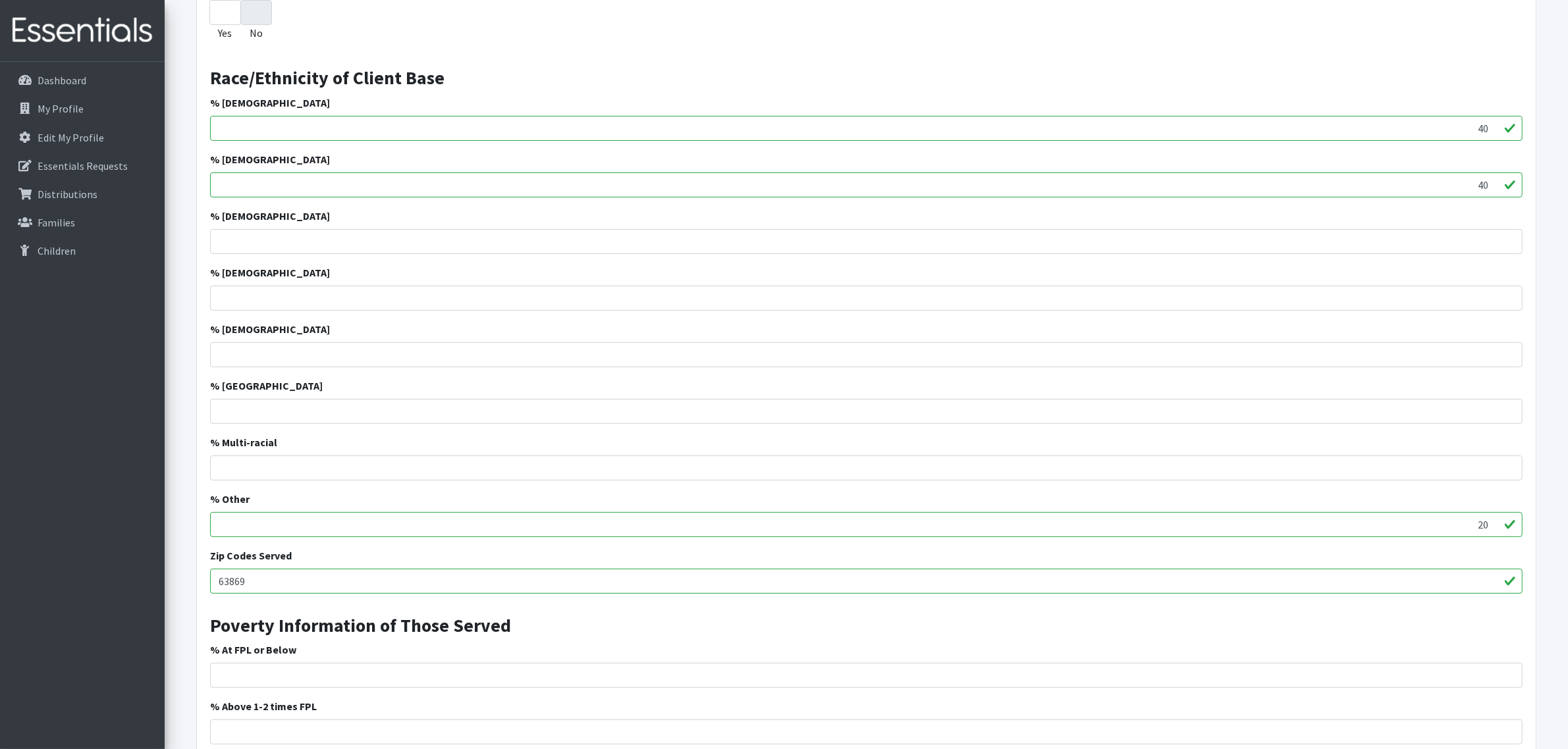
click at [337, 570] on input "63869" at bounding box center [866, 581] width 1313 height 25
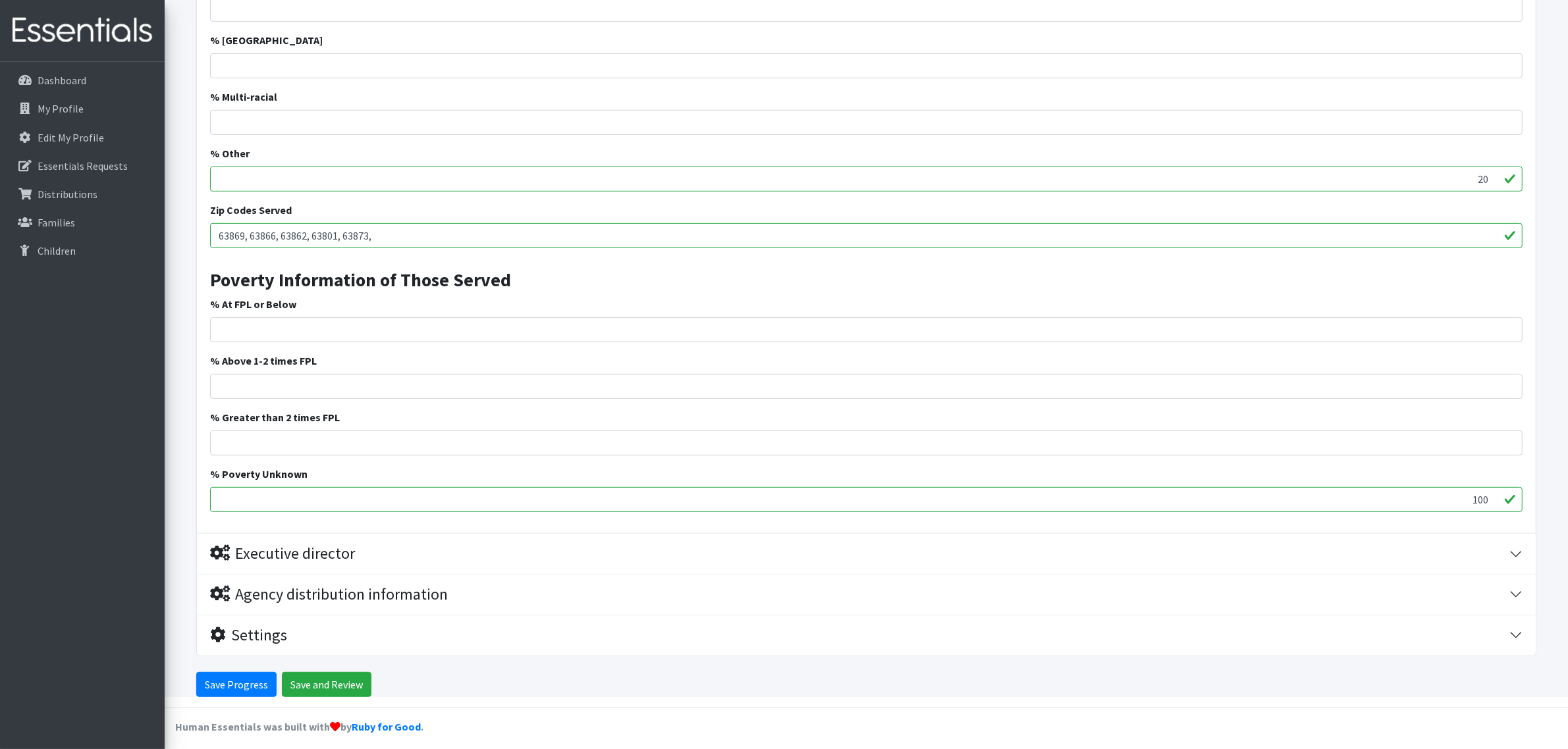
scroll to position [765, 0]
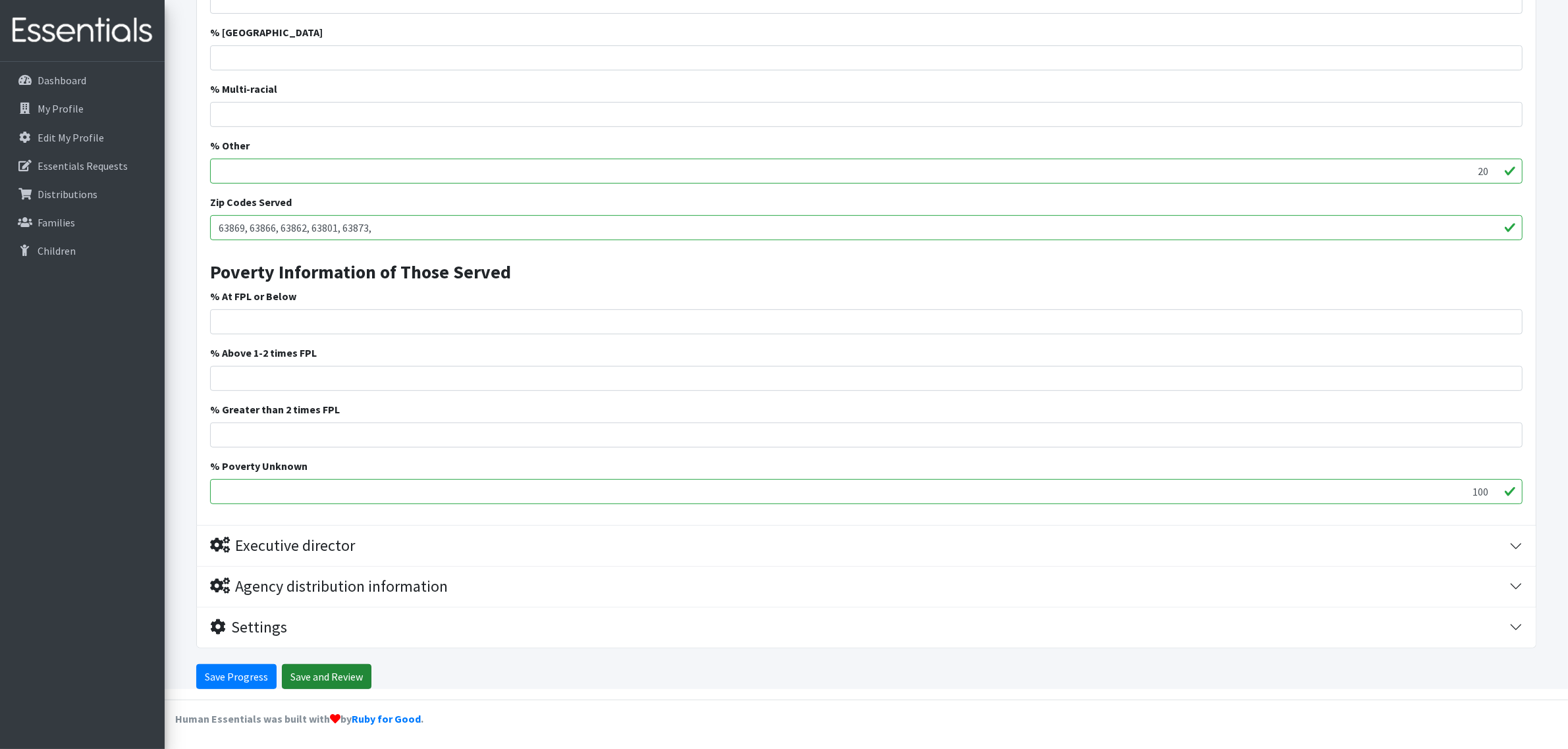
type input "63869, 63866, 63862, 63801, 63873,"
drag, startPoint x: 347, startPoint y: 676, endPoint x: 274, endPoint y: 700, distance: 76.8
click at [239, 686] on input "Save Progress" at bounding box center [236, 676] width 80 height 25
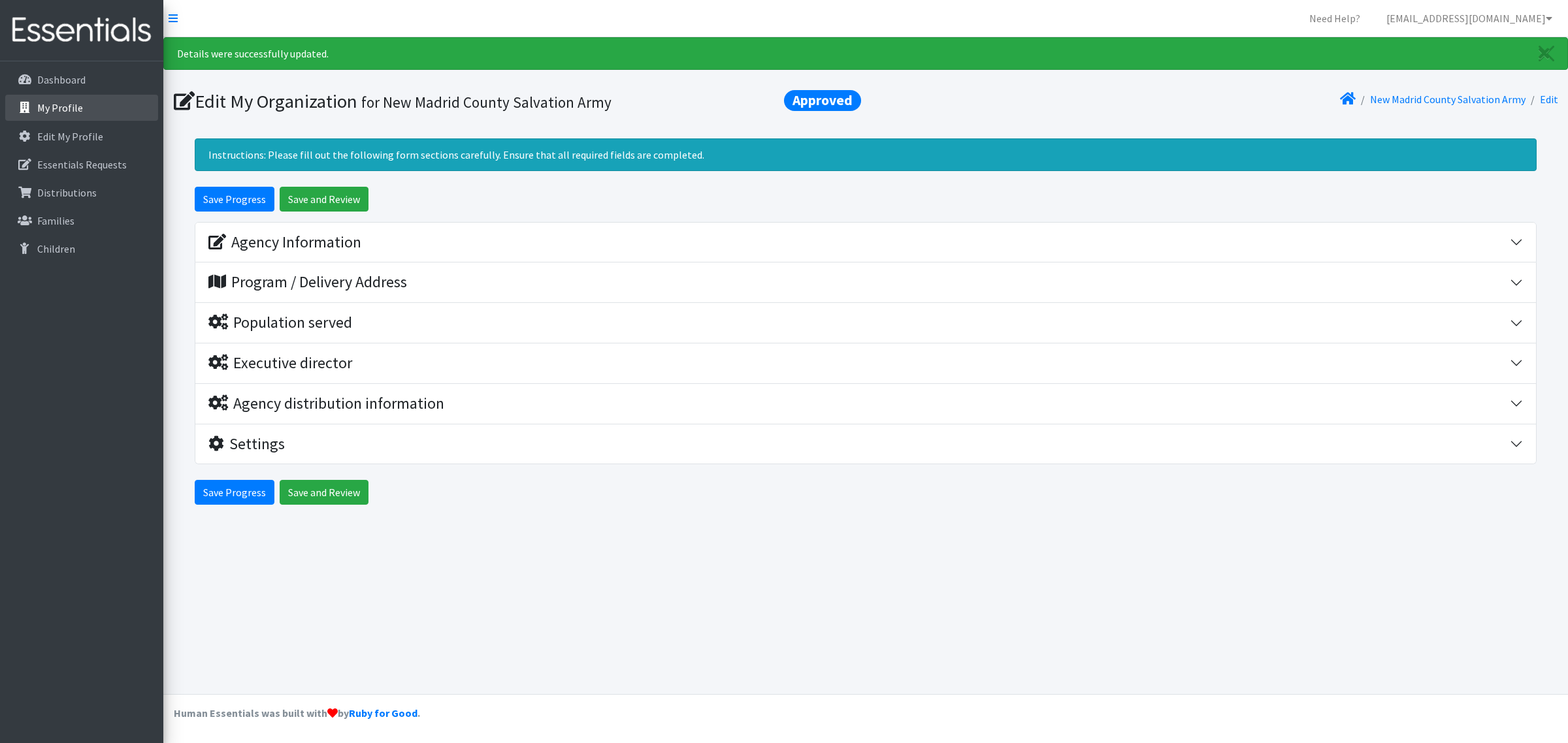
click at [74, 103] on p "My Profile" at bounding box center [60, 107] width 46 height 13
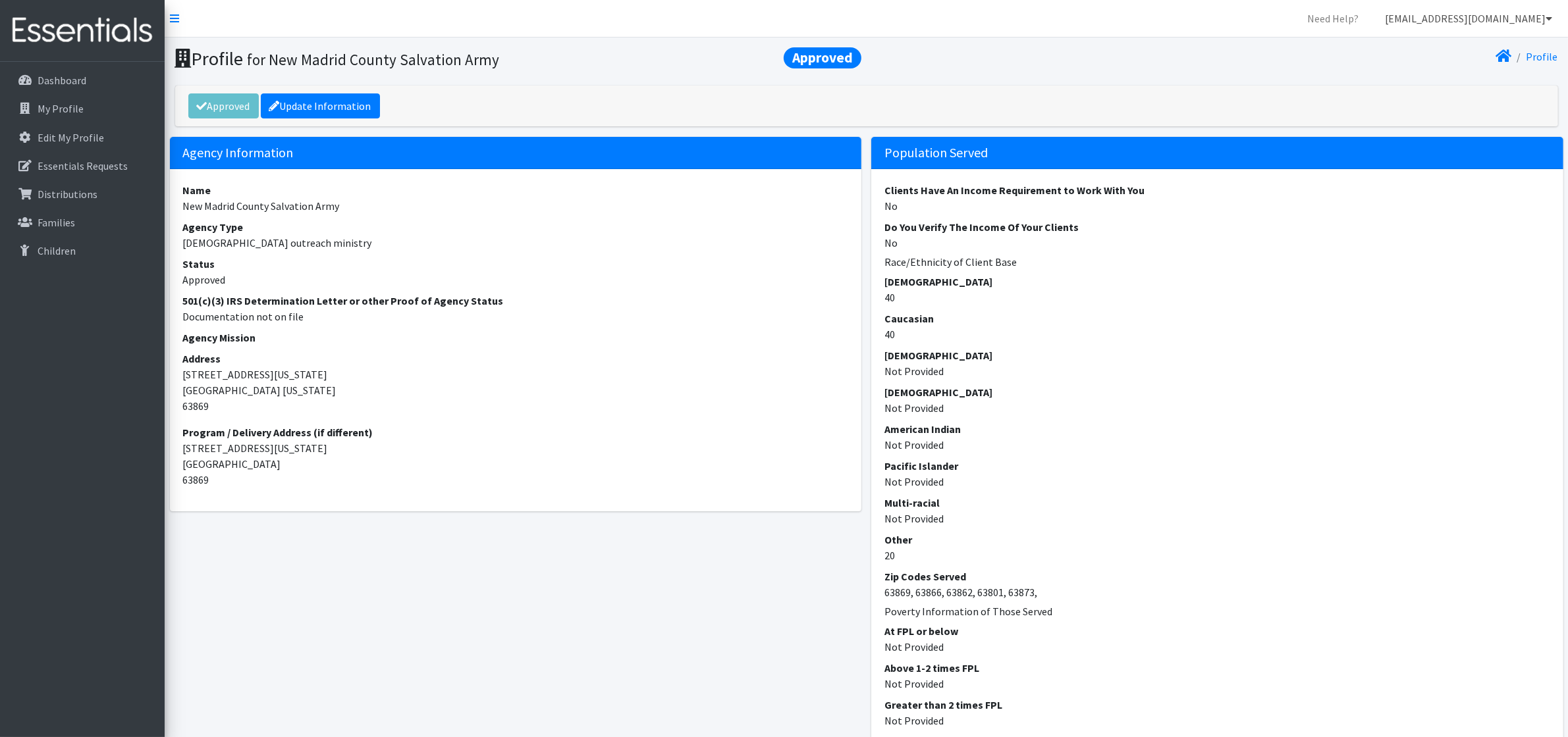
click at [1434, 23] on link "nmcfrcintake@outlook.com" at bounding box center [1469, 18] width 188 height 27
click at [1433, 124] on link "Logout" at bounding box center [1470, 128] width 183 height 27
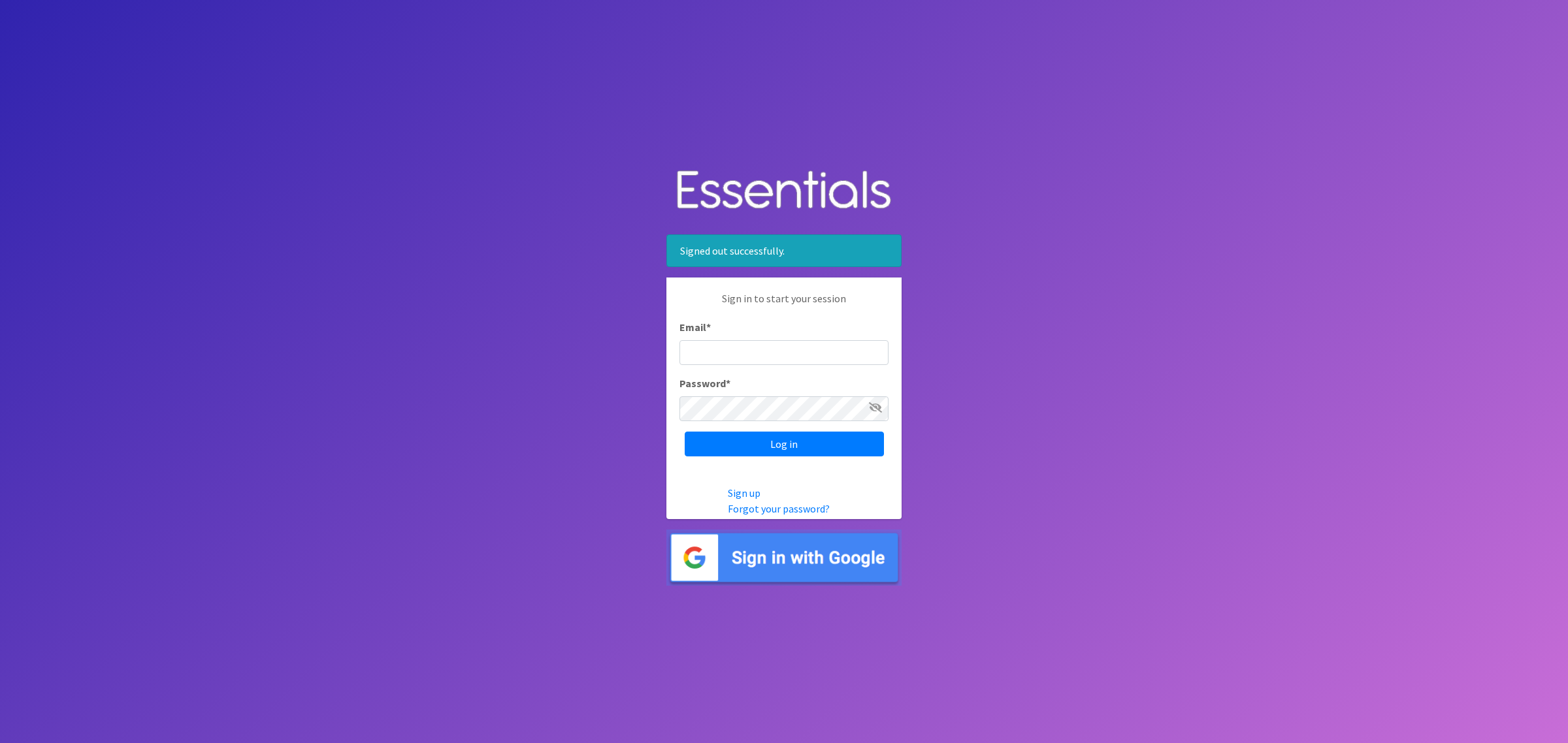
click at [753, 342] on input "Email *" at bounding box center [784, 352] width 209 height 25
type input "john@nmcfamilyresourcecenter.com"
click at [684, 432] on input "Log in" at bounding box center [784, 444] width 199 height 25
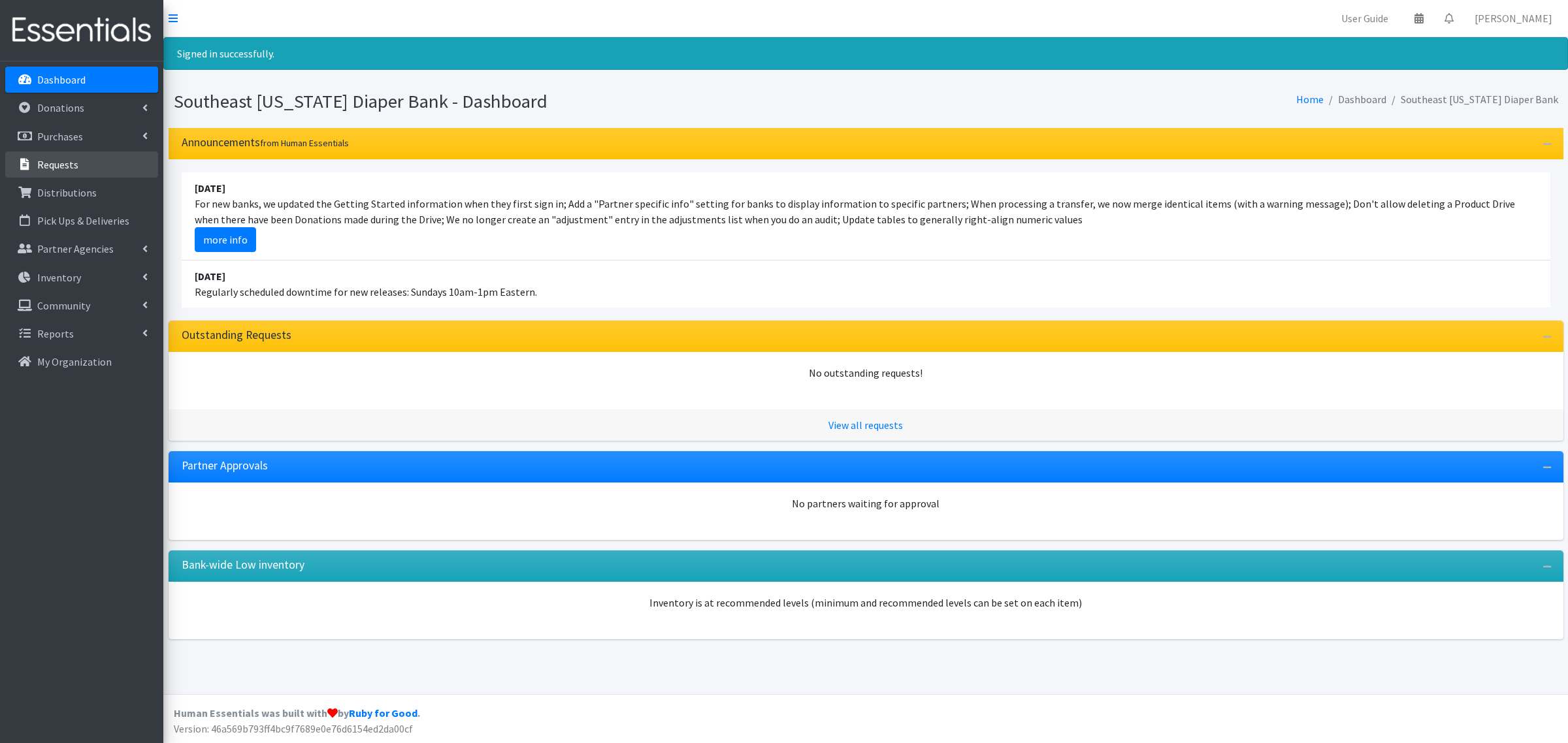
click at [82, 154] on link "Requests" at bounding box center [81, 164] width 153 height 27
